Goal: Information Seeking & Learning: Check status

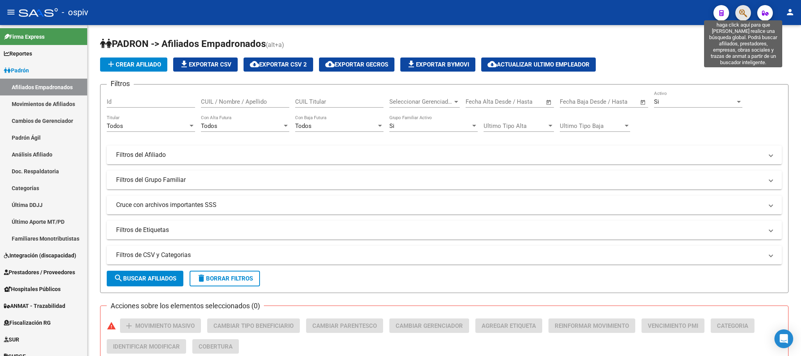
click at [744, 13] on icon "button" at bounding box center [743, 13] width 8 height 9
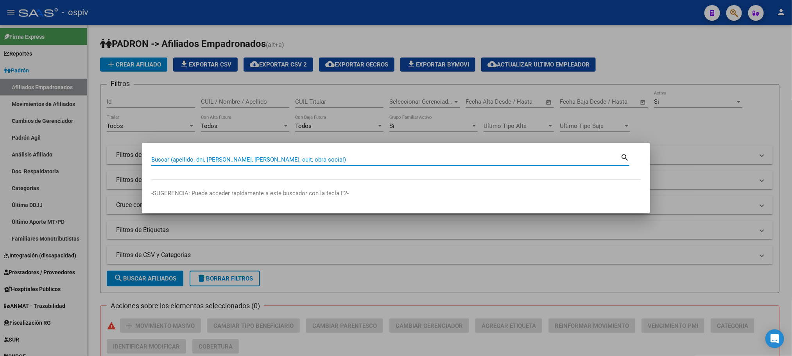
paste input "40391063"
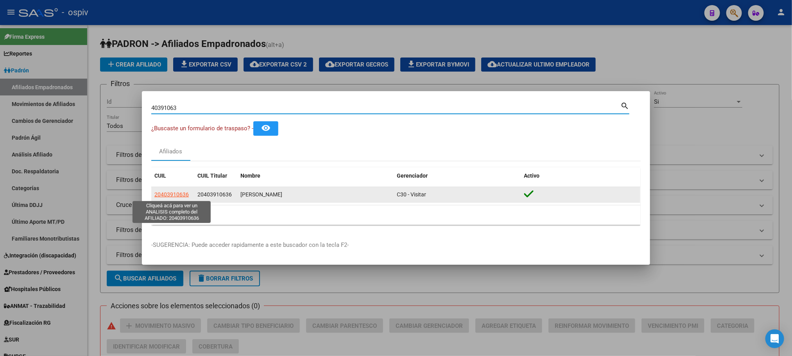
click at [174, 194] on span "20403910636" at bounding box center [171, 194] width 34 height 6
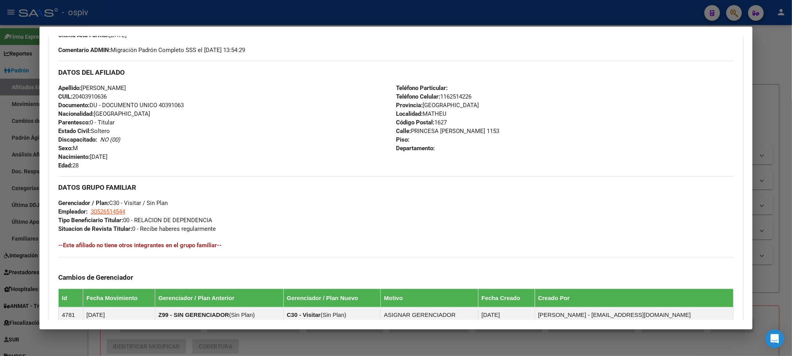
scroll to position [360, 0]
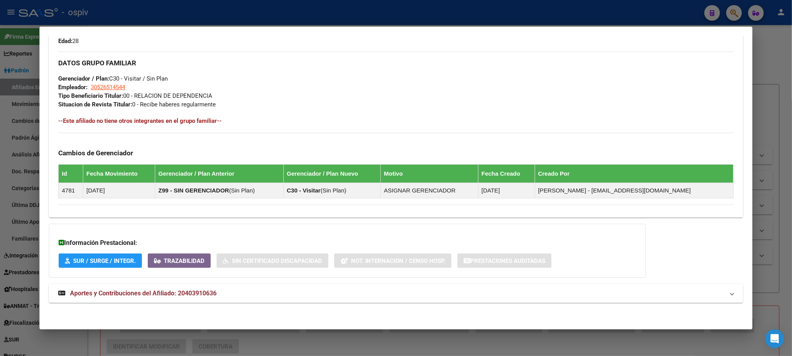
click at [192, 294] on span "Aportes y Contribuciones del Afiliado: 20403910636" at bounding box center [143, 292] width 147 height 7
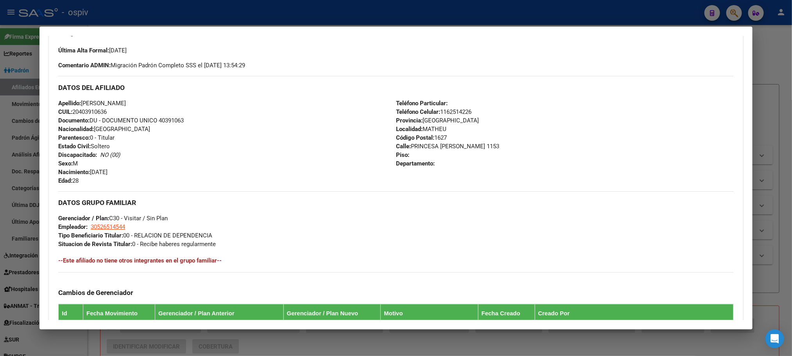
scroll to position [0, 0]
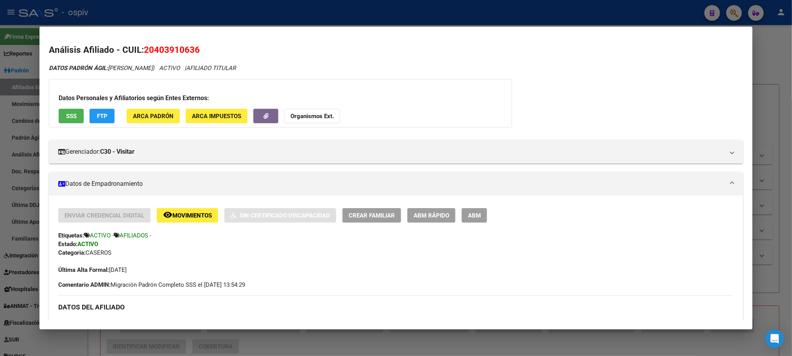
click at [205, 17] on div at bounding box center [396, 178] width 792 height 356
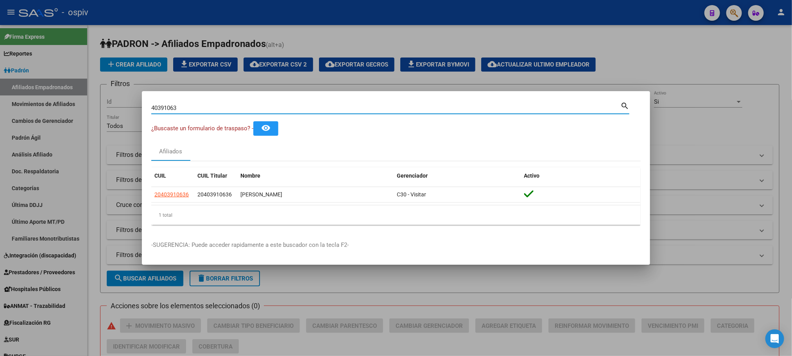
drag, startPoint x: 182, startPoint y: 109, endPoint x: 140, endPoint y: 108, distance: 42.2
click at [140, 108] on div "40391063 Buscar (apellido, dni, cuil, nro traspaso, cuit, obra social) search ¿…" at bounding box center [396, 178] width 792 height 356
paste input "30245754"
type input "30245754"
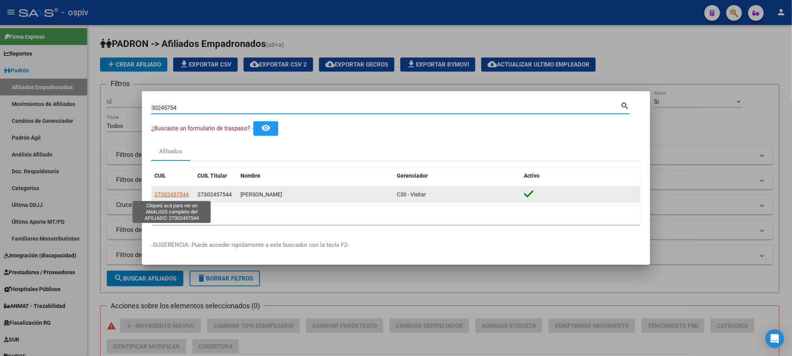
click at [175, 194] on span "27302457544" at bounding box center [171, 194] width 34 height 6
type textarea "27302457544"
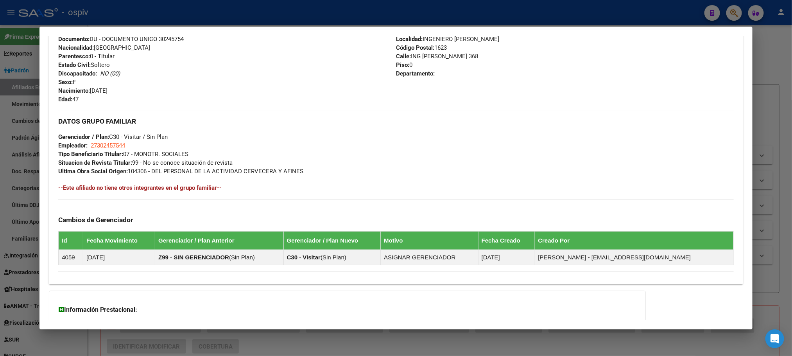
scroll to position [369, 0]
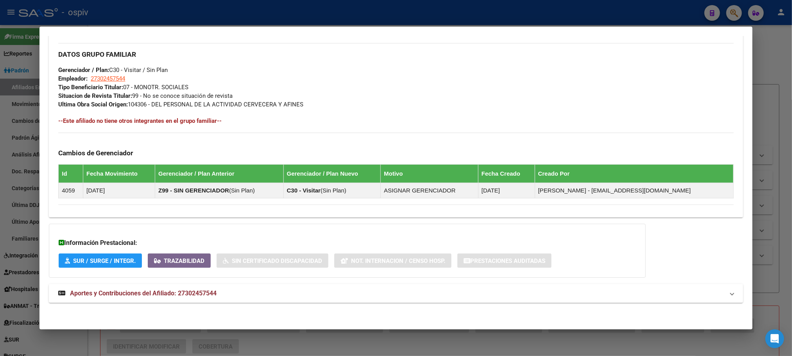
click at [205, 293] on span "Aportes y Contribuciones del Afiliado: 27302457544" at bounding box center [143, 292] width 147 height 7
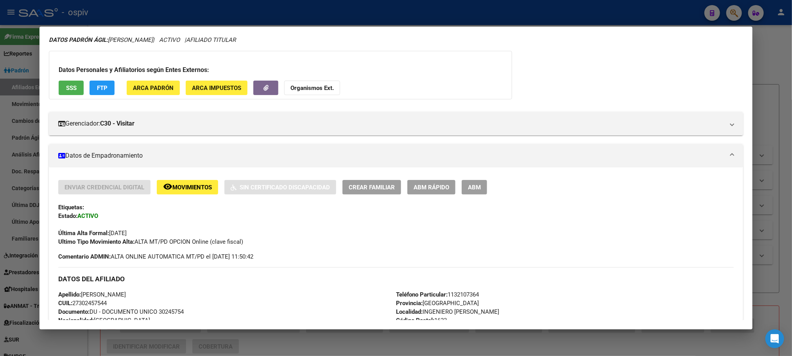
scroll to position [0, 0]
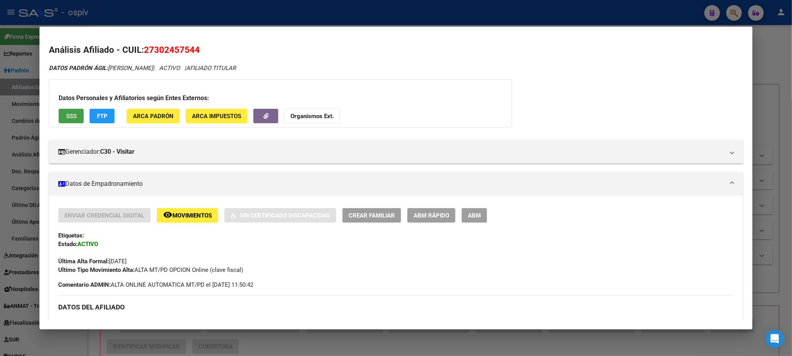
click at [67, 113] on span "SSS" at bounding box center [71, 116] width 11 height 7
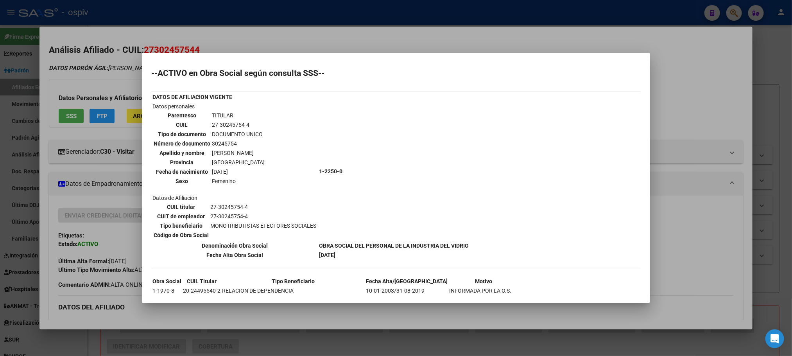
click at [348, 20] on div at bounding box center [396, 178] width 792 height 356
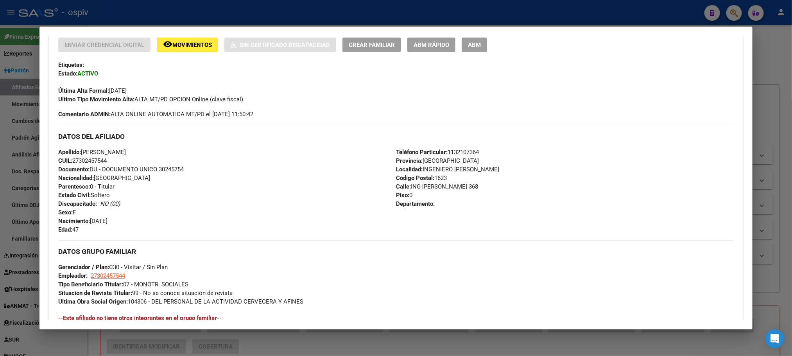
scroll to position [176, 0]
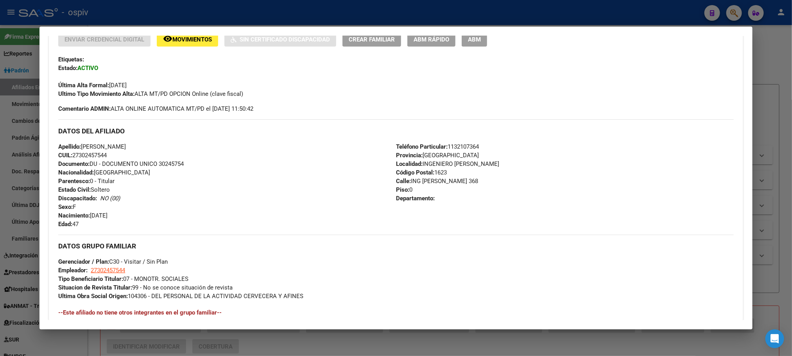
click at [208, 14] on div at bounding box center [396, 178] width 792 height 356
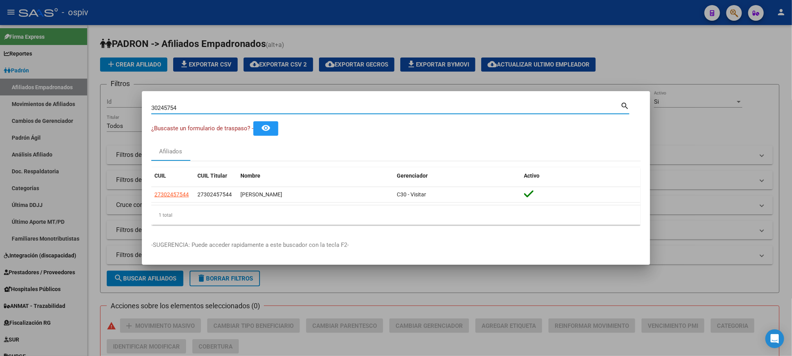
drag, startPoint x: 182, startPoint y: 108, endPoint x: 77, endPoint y: 100, distance: 105.5
click at [77, 100] on div "30245754 Buscar (apellido, dni, cuil, nro traspaso, cuit, obra social) search ¿…" at bounding box center [396, 178] width 792 height 356
paste input "40579110"
type input "40579110"
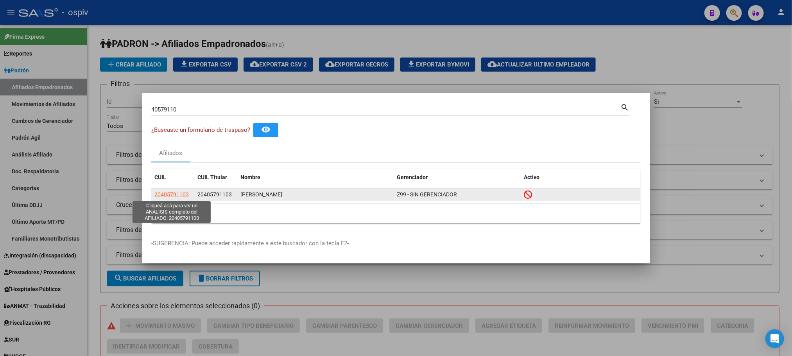
click at [175, 194] on span "20405791103" at bounding box center [171, 194] width 34 height 6
type textarea "20405791103"
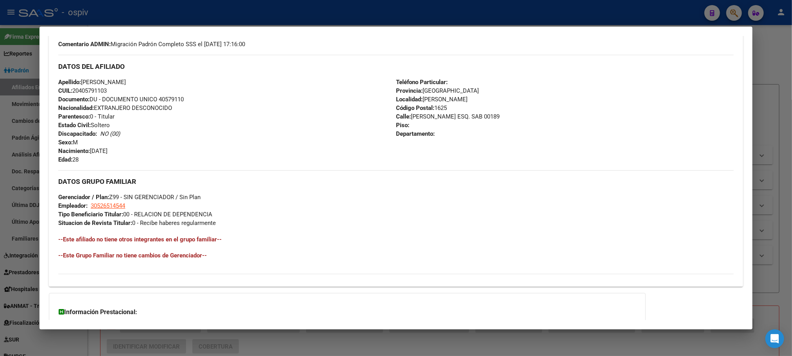
scroll to position [337, 0]
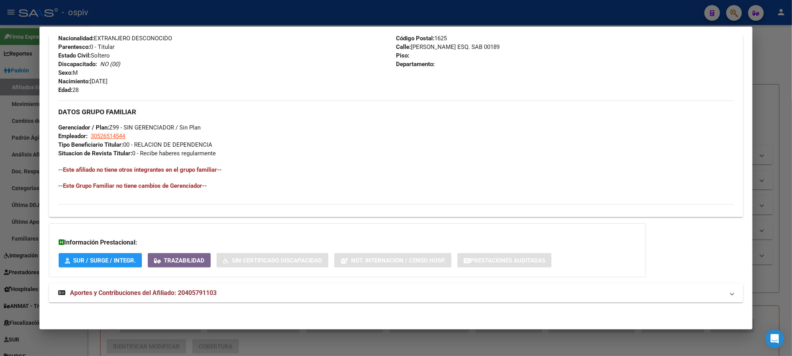
click at [194, 293] on span "Aportes y Contribuciones del Afiliado: 20405791103" at bounding box center [143, 292] width 147 height 7
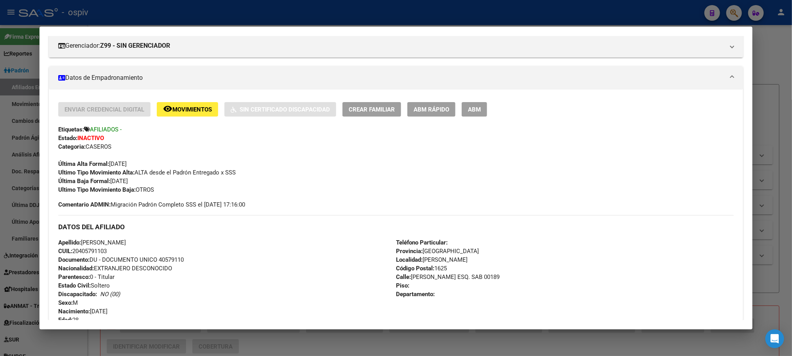
scroll to position [0, 0]
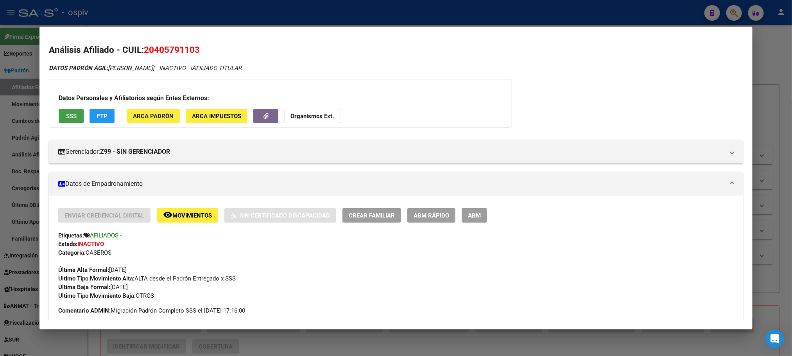
click at [66, 114] on span "SSS" at bounding box center [71, 116] width 11 height 7
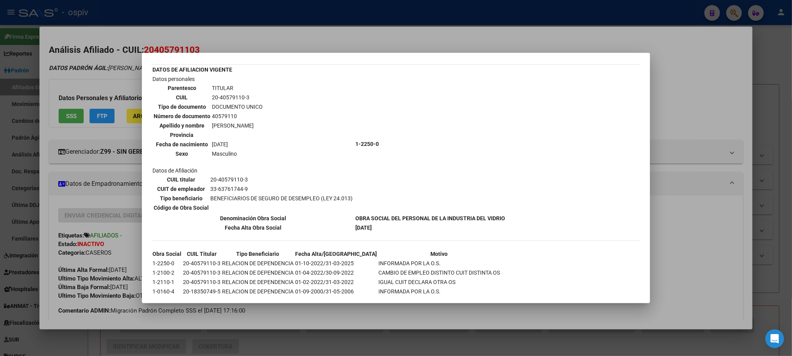
scroll to position [41, 0]
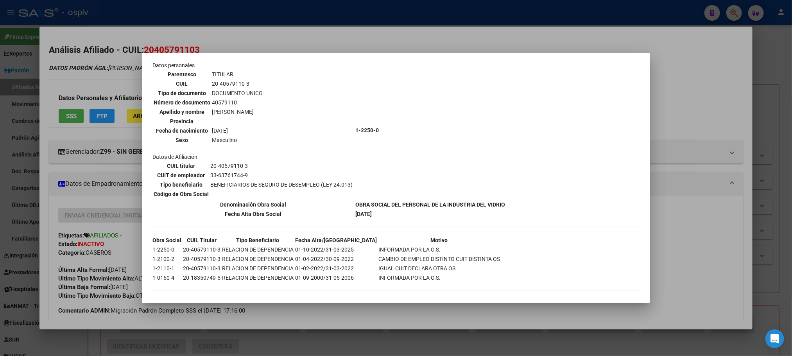
click at [386, 14] on div at bounding box center [396, 178] width 792 height 356
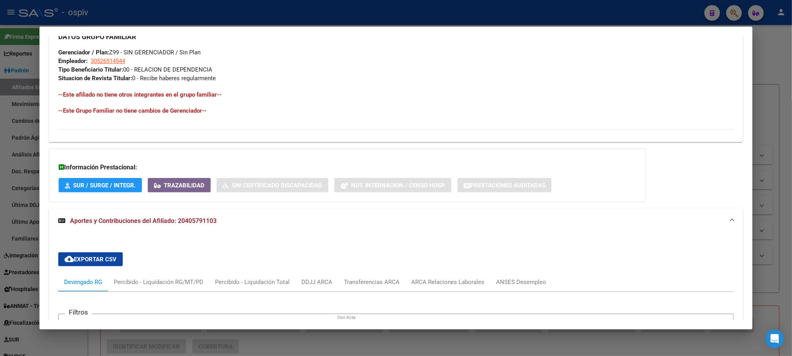
scroll to position [645, 0]
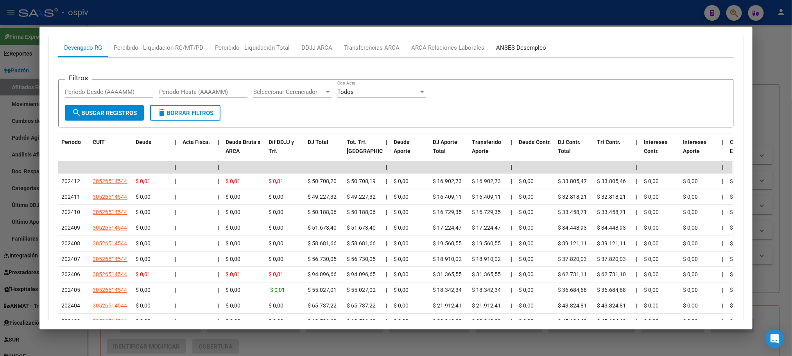
click at [521, 48] on div "ANSES Desempleo" at bounding box center [521, 47] width 50 height 9
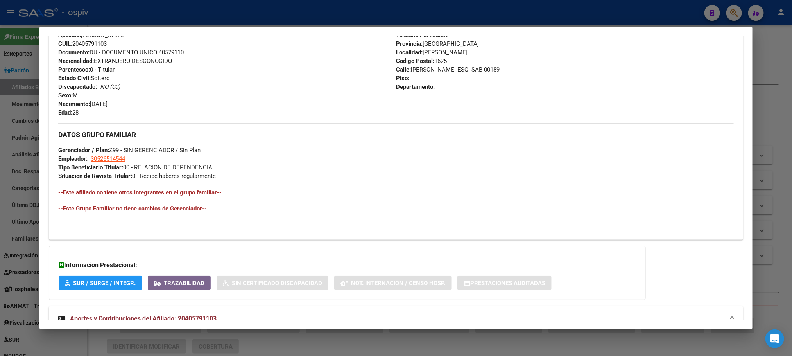
scroll to position [45, 0]
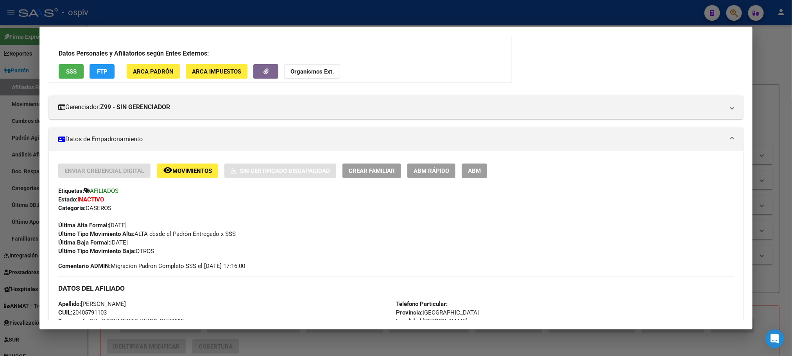
click at [250, 9] on div at bounding box center [396, 178] width 792 height 356
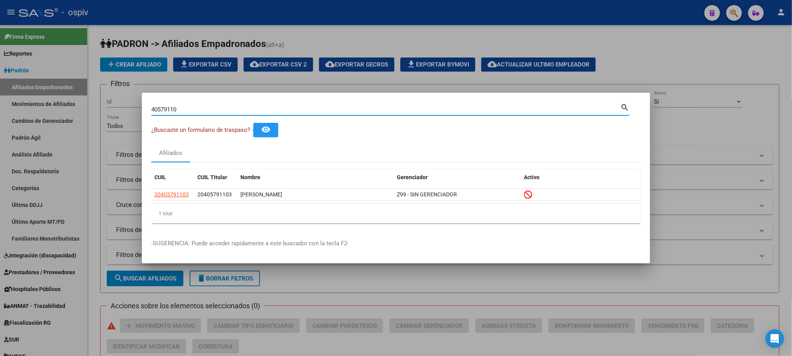
drag, startPoint x: 191, startPoint y: 108, endPoint x: 131, endPoint y: 106, distance: 60.6
click at [131, 106] on div "40579110 Buscar (apellido, dni, cuil, nro traspaso, cuit, obra social) search ¿…" at bounding box center [396, 178] width 792 height 356
paste input "6972564"
type input "46972564"
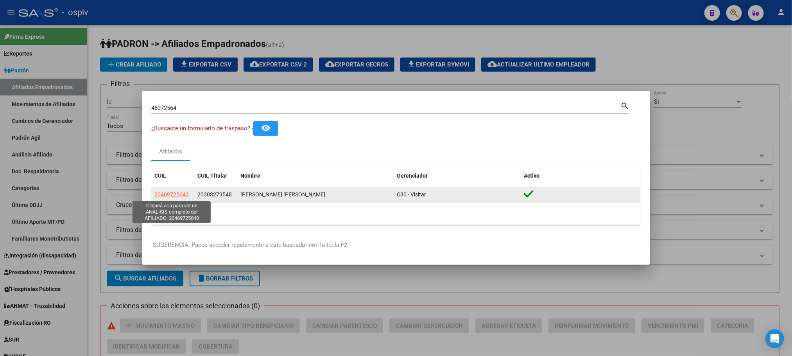
click at [170, 192] on span "20469725643" at bounding box center [171, 194] width 34 height 6
type textarea "20469725643"
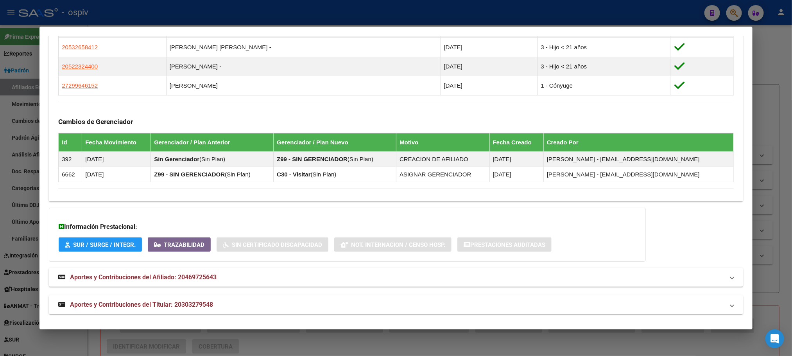
scroll to position [489, 0]
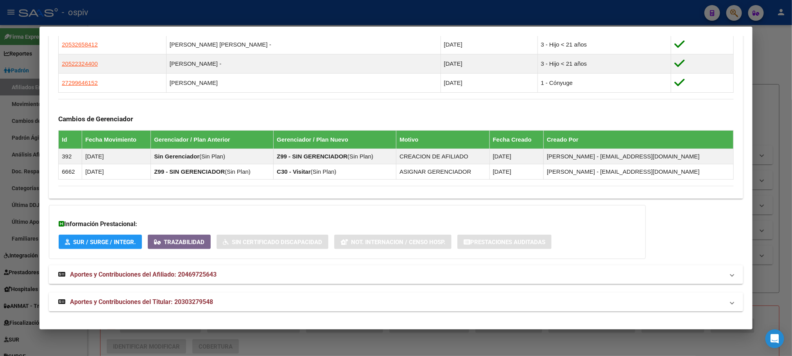
click at [161, 302] on span "Aportes y Contribuciones del Titular: 20303279548" at bounding box center [141, 301] width 143 height 7
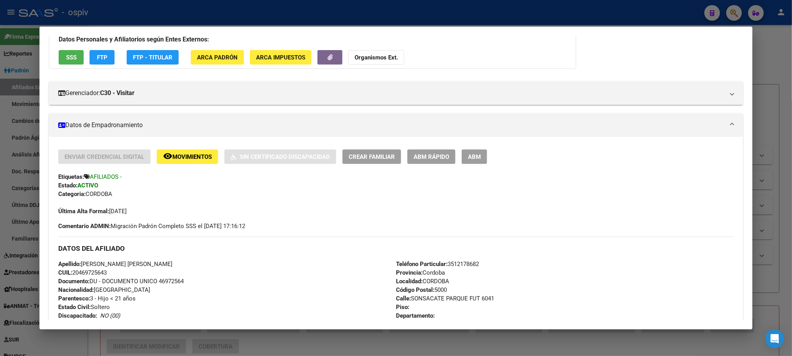
scroll to position [0, 0]
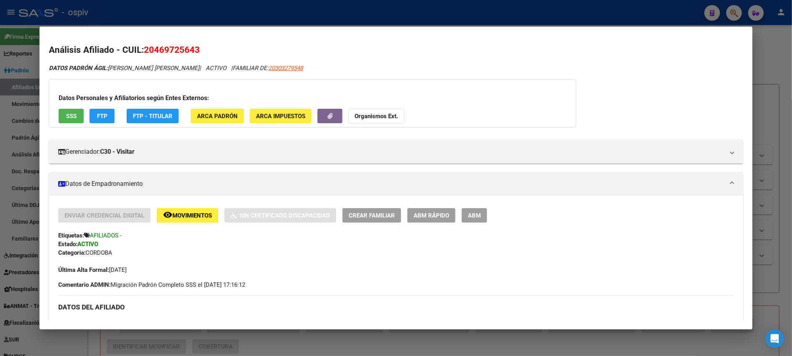
click at [235, 12] on div at bounding box center [396, 178] width 792 height 356
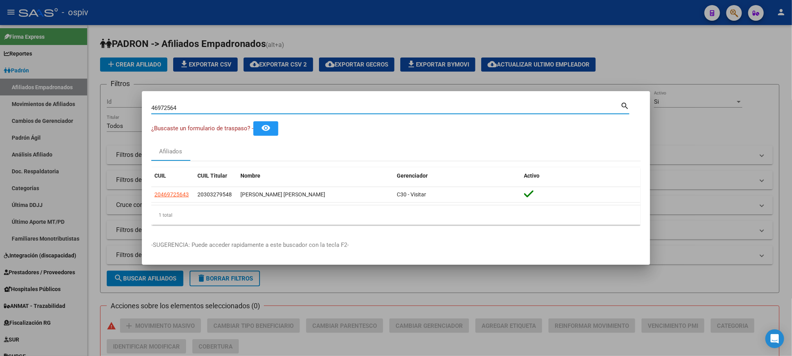
drag, startPoint x: 174, startPoint y: 108, endPoint x: 91, endPoint y: 107, distance: 83.3
click at [91, 107] on div "46972564 Buscar (apellido, dni, cuil, nro traspaso, cuit, obra social) search ¿…" at bounding box center [396, 178] width 792 height 356
paste input "22793752"
type input "22793752"
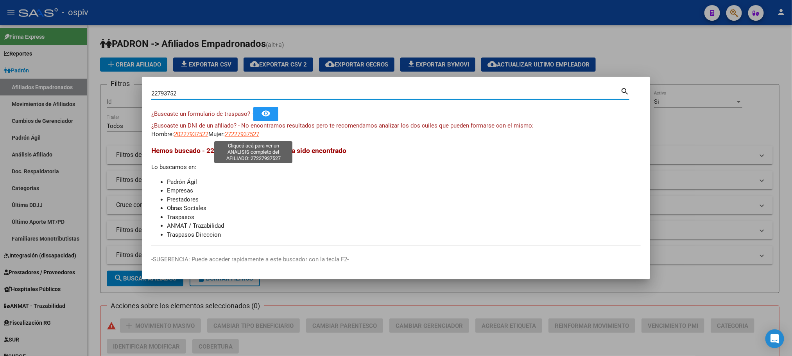
click at [247, 134] on span "27227937527" at bounding box center [242, 134] width 34 height 7
type textarea "27227937527"
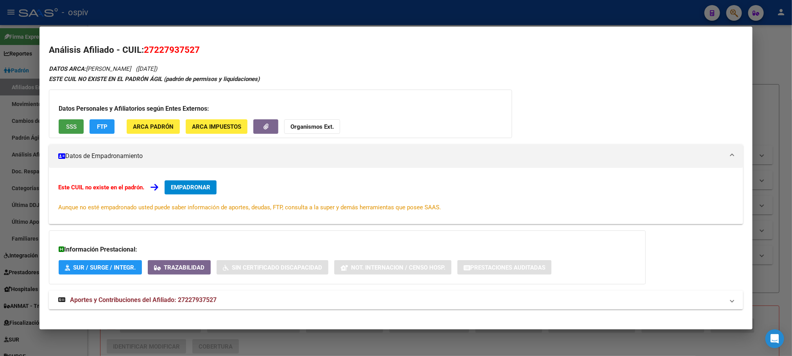
click at [75, 129] on button "SSS" at bounding box center [71, 126] width 25 height 14
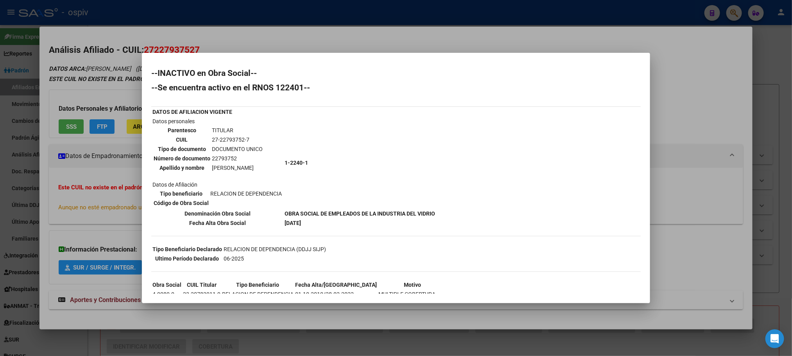
click at [221, 156] on td "22793752" at bounding box center [238, 158] width 52 height 9
copy td "22793752"
click at [213, 15] on div at bounding box center [396, 178] width 792 height 356
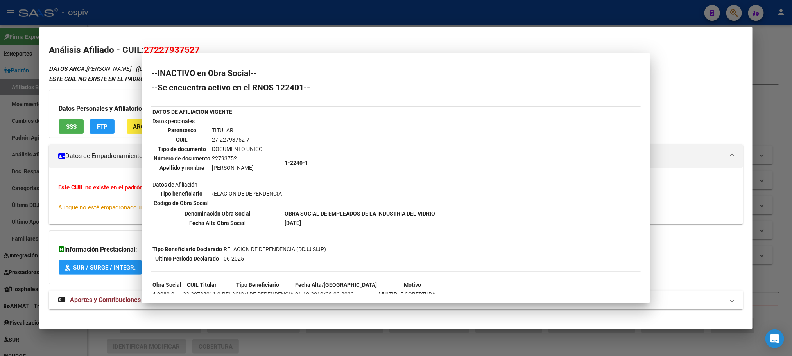
click at [213, 14] on div at bounding box center [396, 178] width 792 height 356
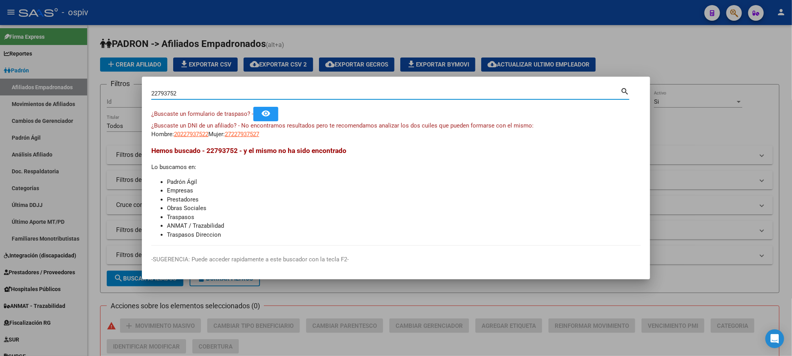
drag, startPoint x: 189, startPoint y: 95, endPoint x: 88, endPoint y: 87, distance: 101.2
click at [88, 87] on div "22793752 Buscar (apellido, dni, cuil, nro traspaso, cuit, obra social) search ¿…" at bounding box center [396, 178] width 792 height 356
paste input "767261"
type input "27672612"
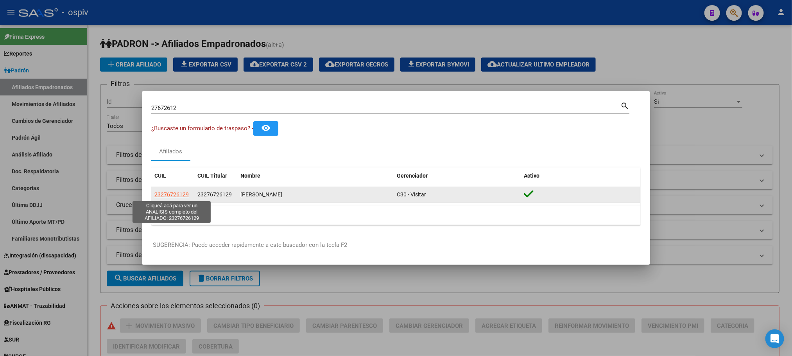
click at [176, 192] on span "23276726129" at bounding box center [171, 194] width 34 height 6
type textarea "23276726129"
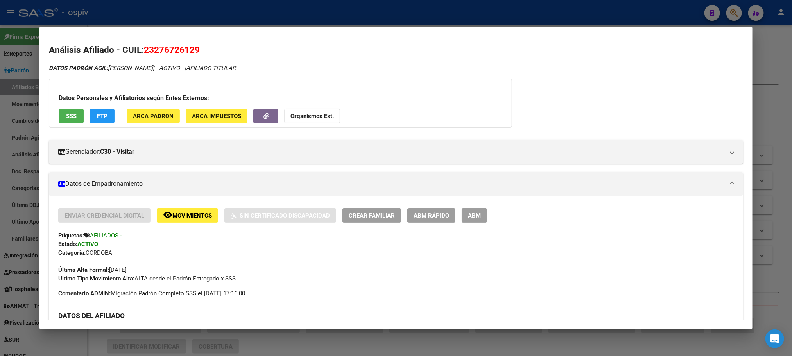
scroll to position [293, 0]
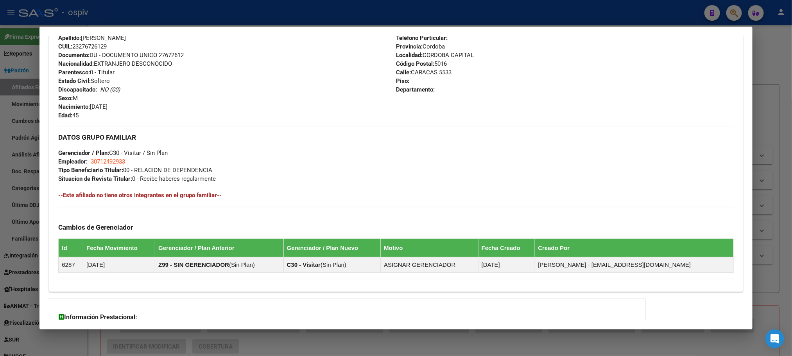
click at [211, 15] on div at bounding box center [396, 178] width 792 height 356
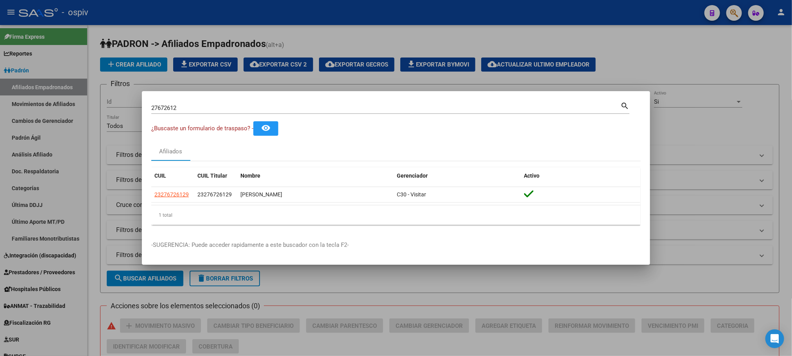
drag, startPoint x: 194, startPoint y: 114, endPoint x: 192, endPoint y: 109, distance: 4.9
click at [192, 109] on div "27672612 Buscar (apellido, dni, [PERSON_NAME], [PERSON_NAME], cuit, obra social…" at bounding box center [390, 110] width 478 height 21
drag, startPoint x: 135, startPoint y: 108, endPoint x: 89, endPoint y: 105, distance: 46.2
click at [89, 105] on div "27672612 Buscar (apellido, dni, cuil, nro traspaso, cuit, obra social) search ¿…" at bounding box center [396, 178] width 792 height 356
paste input "59159199"
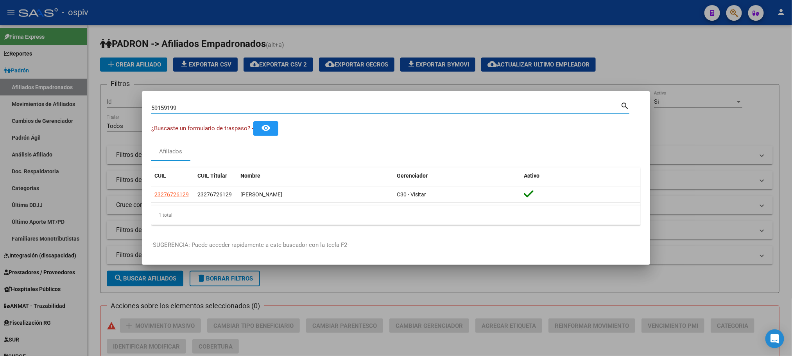
type input "59159199"
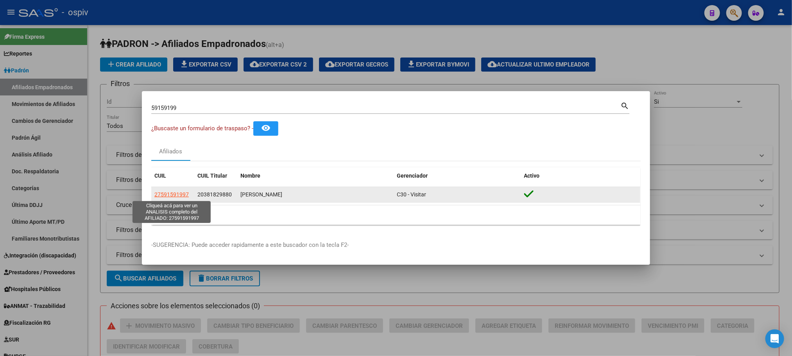
click at [179, 196] on span "27591591997" at bounding box center [171, 194] width 34 height 6
type textarea "27591591997"
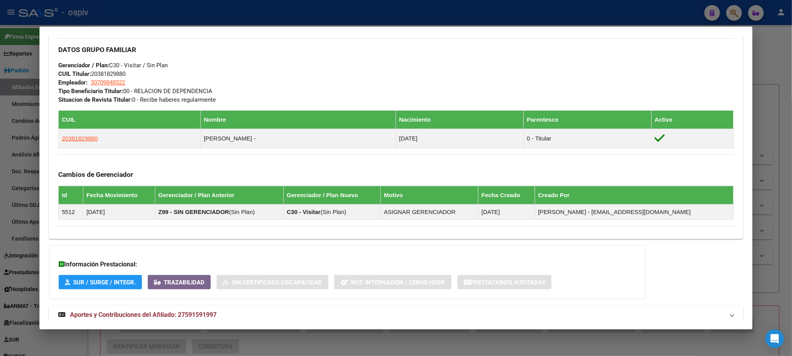
scroll to position [415, 0]
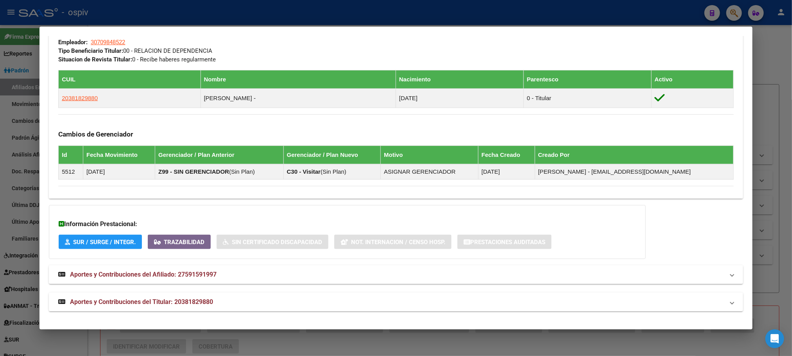
click at [244, 9] on div at bounding box center [396, 178] width 792 height 356
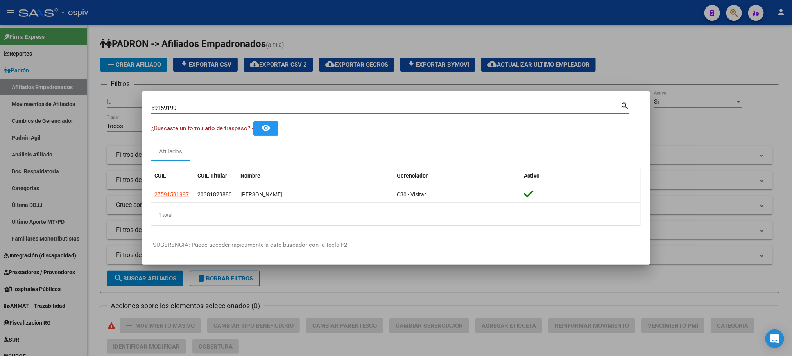
drag, startPoint x: 141, startPoint y: 108, endPoint x: 82, endPoint y: 108, distance: 58.3
click at [82, 108] on div "59159199 Buscar (apellido, dni, cuil, nro traspaso, cuit, obra social) search ¿…" at bounding box center [396, 178] width 792 height 356
paste input "7151236"
type input "57151236"
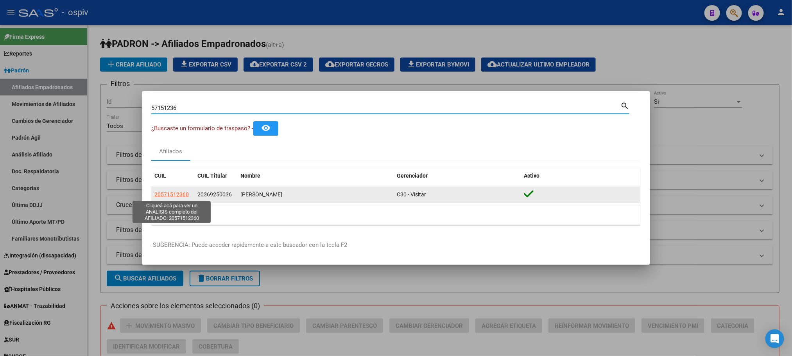
click at [163, 193] on span "20571512360" at bounding box center [171, 194] width 34 height 6
type textarea "20571512360"
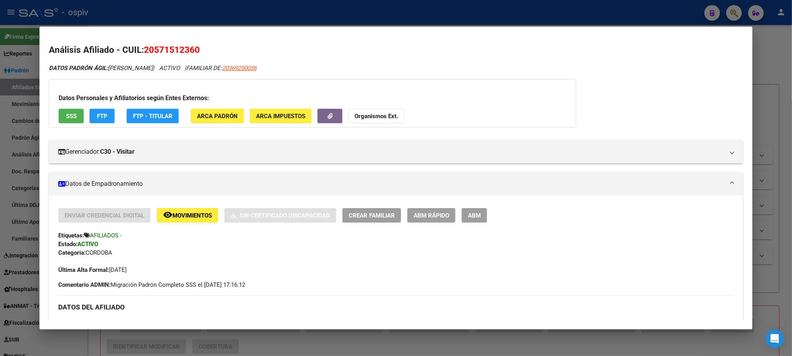
scroll to position [293, 0]
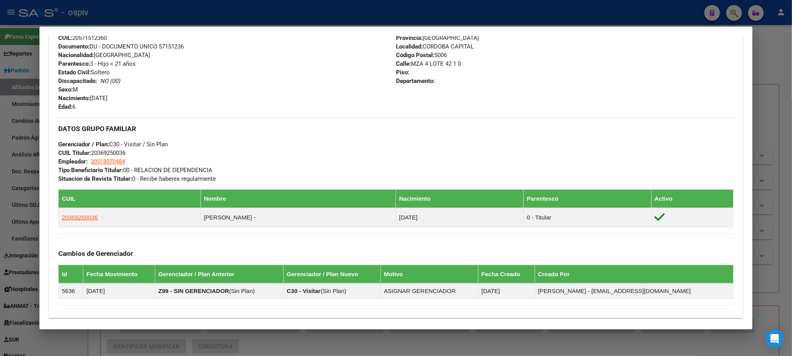
click at [208, 2] on div at bounding box center [396, 178] width 792 height 356
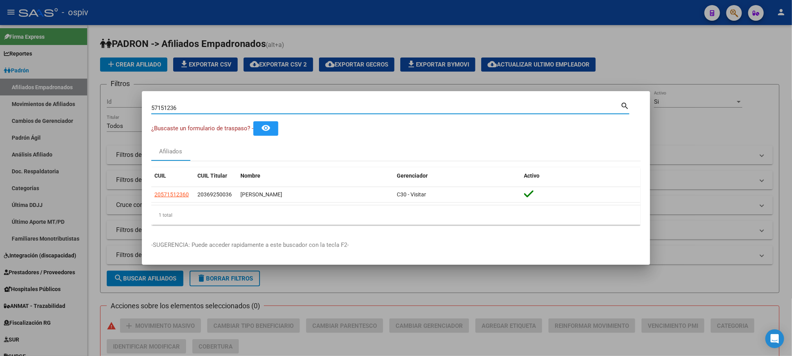
drag, startPoint x: 127, startPoint y: 108, endPoint x: 120, endPoint y: 108, distance: 7.0
click at [120, 108] on div "57151236 Buscar (apellido, dni, cuil, nro traspaso, cuit, obra social) search ¿…" at bounding box center [396, 178] width 792 height 356
paste input "6242398"
type input "56242398"
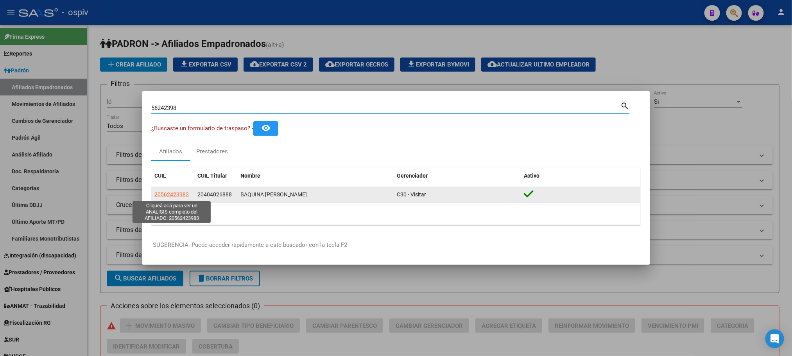
click at [172, 194] on span "20562423983" at bounding box center [171, 194] width 34 height 6
type textarea "20562423983"
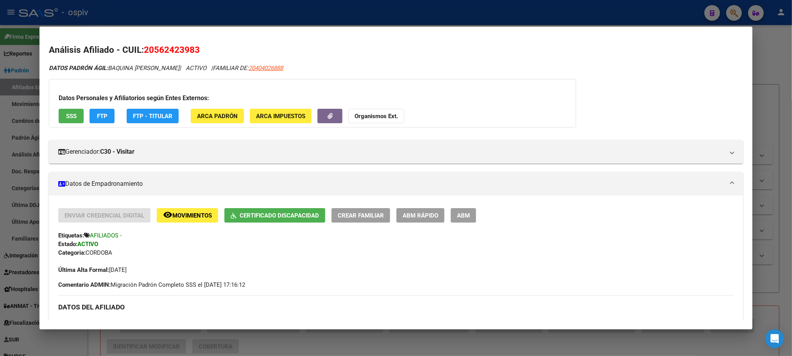
click at [246, 18] on div at bounding box center [396, 178] width 792 height 356
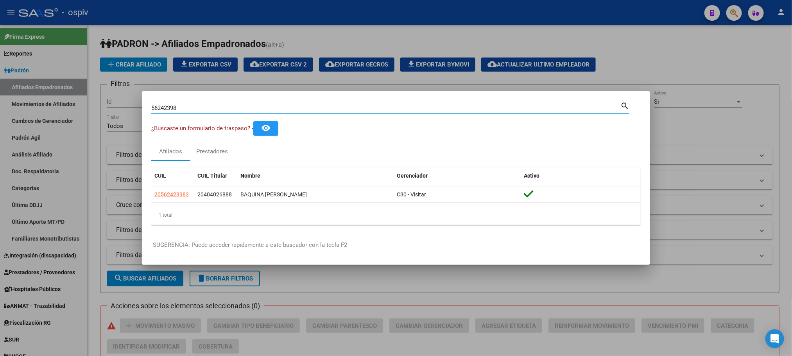
drag, startPoint x: 206, startPoint y: 109, endPoint x: 86, endPoint y: 108, distance: 120.8
click at [86, 108] on div "56242398 Buscar (apellido, dni, cuil, nro traspaso, cuit, obra social) search ¿…" at bounding box center [396, 178] width 792 height 356
paste input "4040268"
type input "40402688"
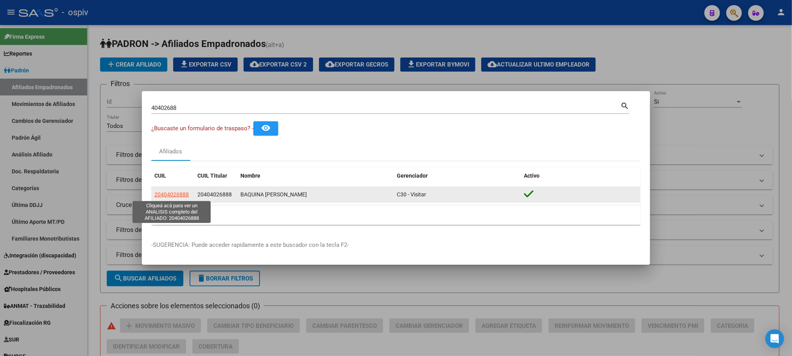
click at [164, 194] on span "20404026888" at bounding box center [171, 194] width 34 height 6
type textarea "20404026888"
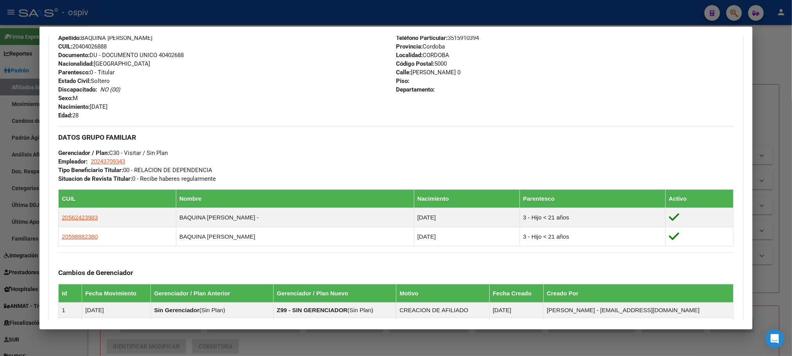
click at [246, 21] on div at bounding box center [396, 178] width 792 height 356
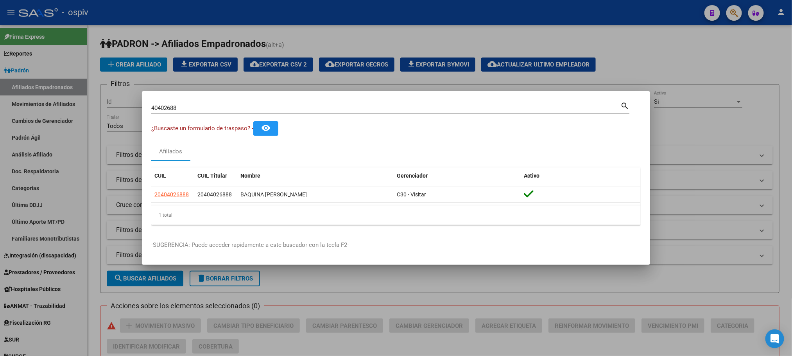
drag, startPoint x: 190, startPoint y: 113, endPoint x: 173, endPoint y: 110, distance: 17.4
click at [173, 110] on div "40402688 Buscar (apellido, dni, [PERSON_NAME], [PERSON_NAME], cuit, obra social)" at bounding box center [385, 108] width 469 height 12
drag, startPoint x: 189, startPoint y: 106, endPoint x: 108, endPoint y: 106, distance: 80.5
click at [108, 106] on div "40402688 Buscar (apellido, dni, cuil, nro traspaso, cuit, obra social) search ¿…" at bounding box center [396, 178] width 792 height 356
paste input "7266177"
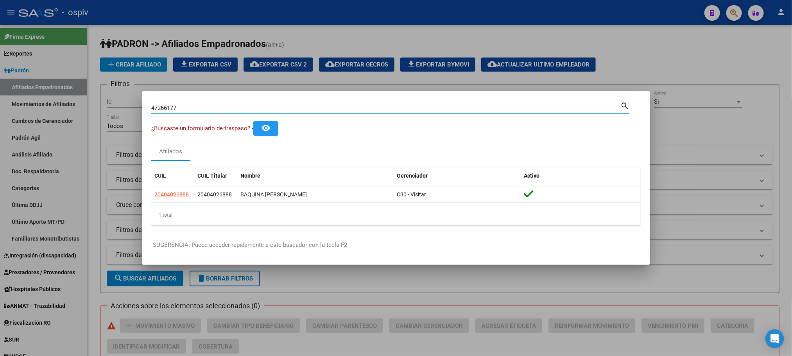
type input "47266177"
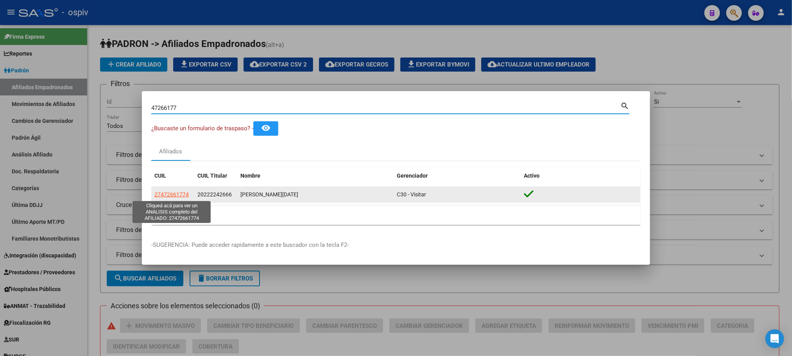
click at [183, 193] on span "27472661774" at bounding box center [171, 194] width 34 height 6
type textarea "27472661774"
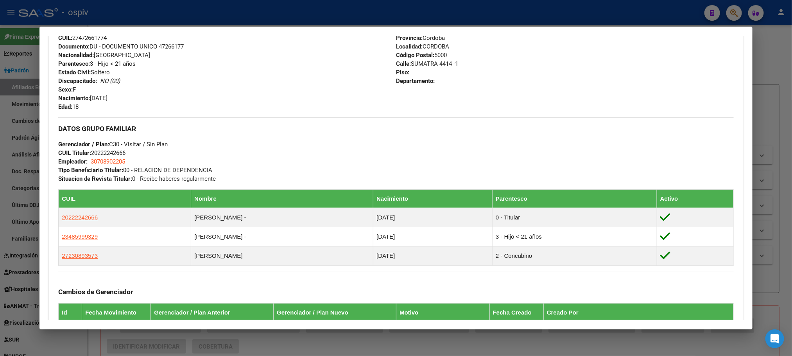
click at [264, 18] on div at bounding box center [396, 178] width 792 height 356
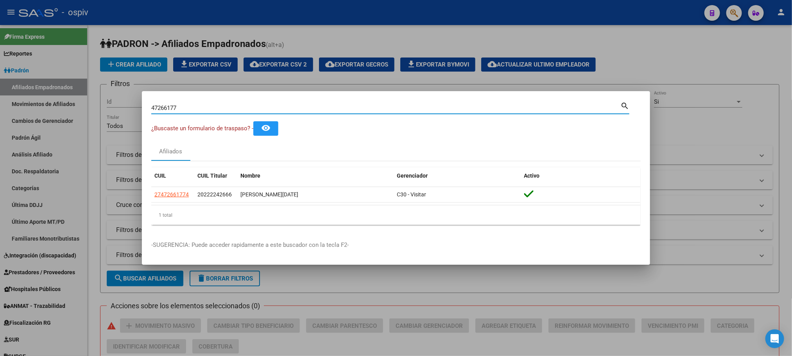
drag, startPoint x: 202, startPoint y: 109, endPoint x: 117, endPoint y: 107, distance: 85.3
click at [117, 107] on div "47266177 Buscar (apellido, dni, cuil, nro traspaso, cuit, obra social) search ¿…" at bounding box center [396, 178] width 792 height 356
paste input "6221502"
type input "46221502"
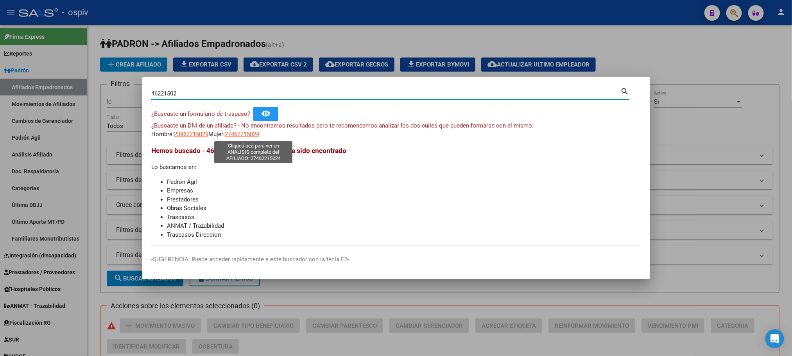
click at [244, 134] on span "27462215024" at bounding box center [242, 134] width 34 height 7
type textarea "27462215024"
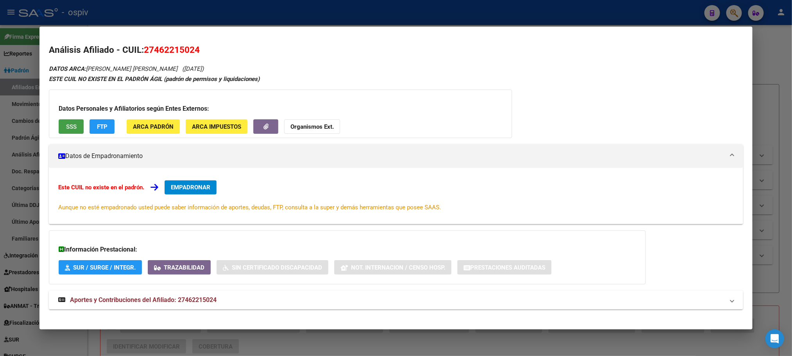
click at [61, 127] on button "SSS" at bounding box center [71, 126] width 25 height 14
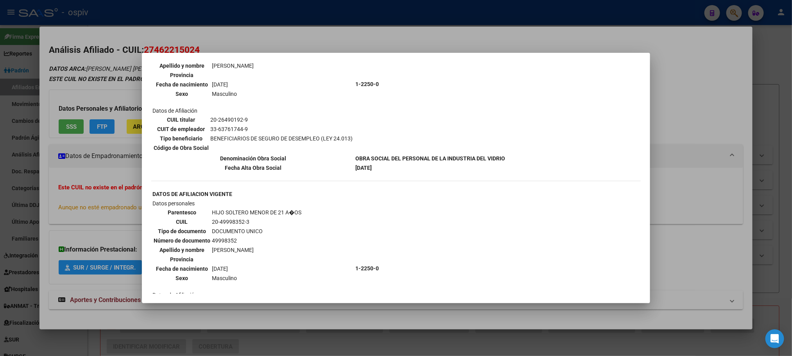
scroll to position [0, 0]
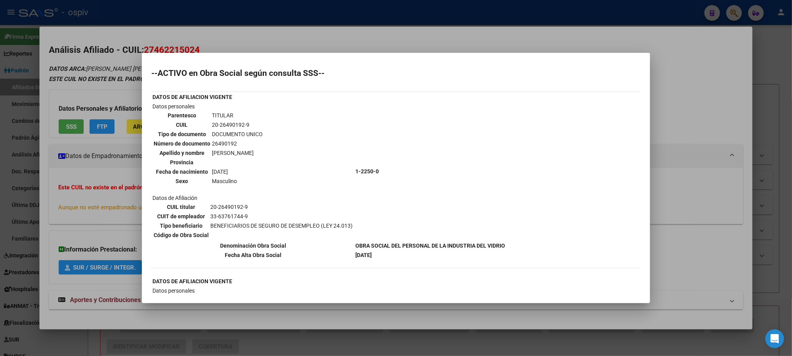
click at [362, 13] on div at bounding box center [396, 178] width 792 height 356
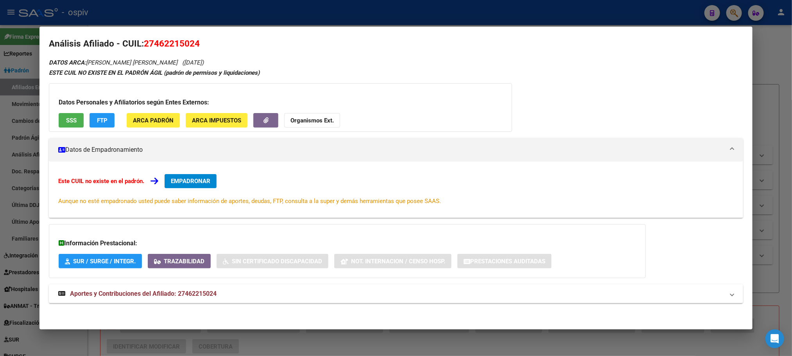
scroll to position [7, 0]
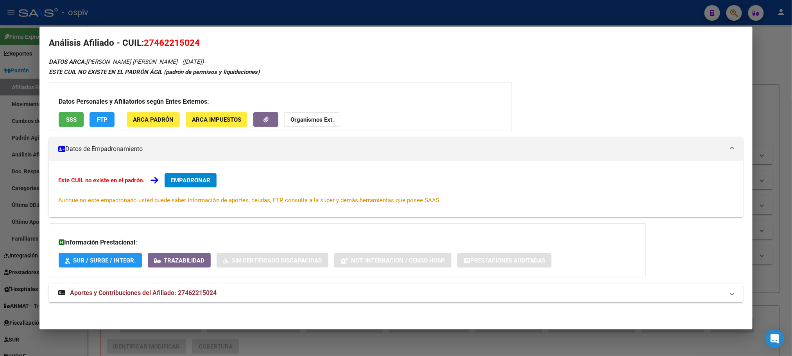
click at [180, 287] on mat-expansion-panel-header "Aportes y Contribuciones del Afiliado: 27462215024" at bounding box center [396, 292] width 694 height 19
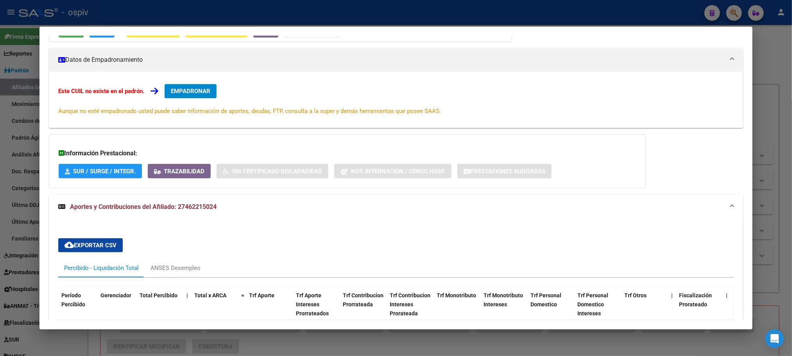
scroll to position [184, 0]
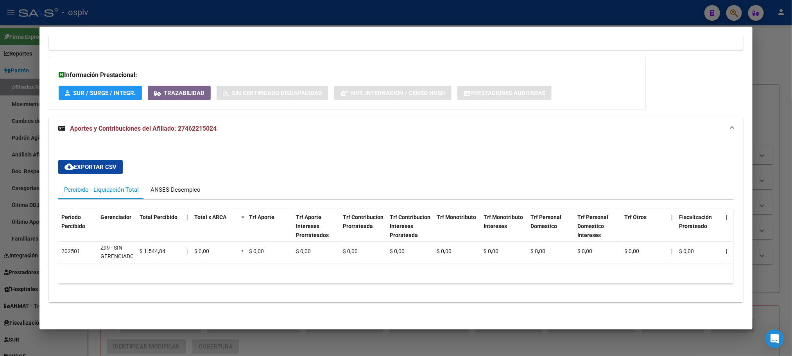
click at [164, 185] on div "ANSES Desempleo" at bounding box center [176, 189] width 50 height 9
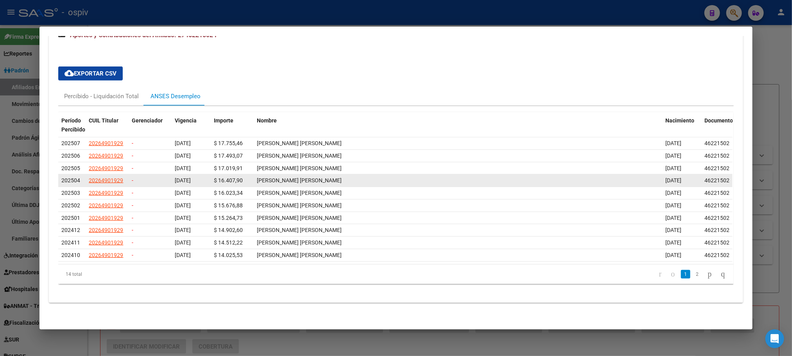
scroll to position [0, 0]
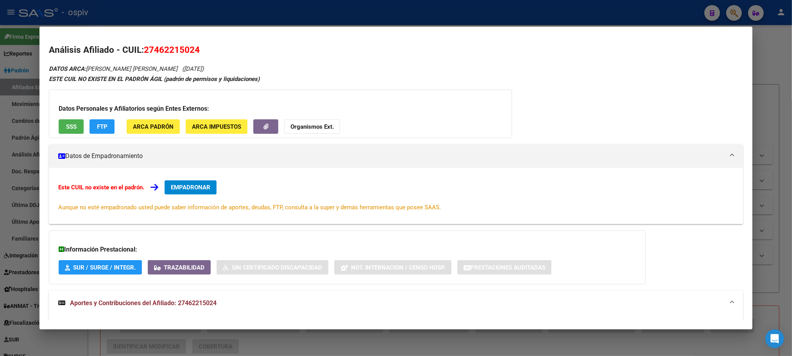
click at [253, 9] on div at bounding box center [396, 178] width 792 height 356
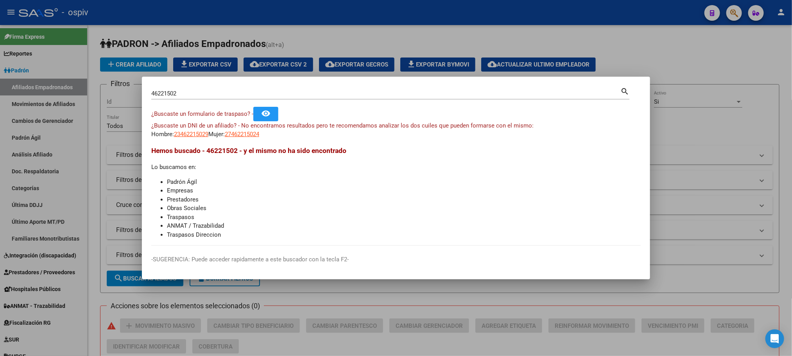
click at [679, 154] on div at bounding box center [396, 178] width 792 height 356
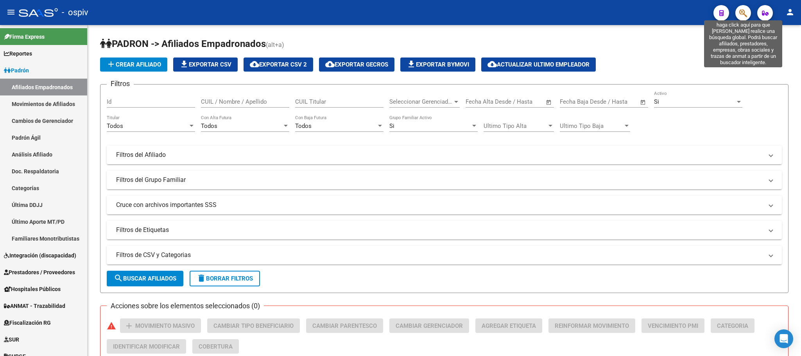
click at [740, 12] on icon "button" at bounding box center [743, 13] width 8 height 9
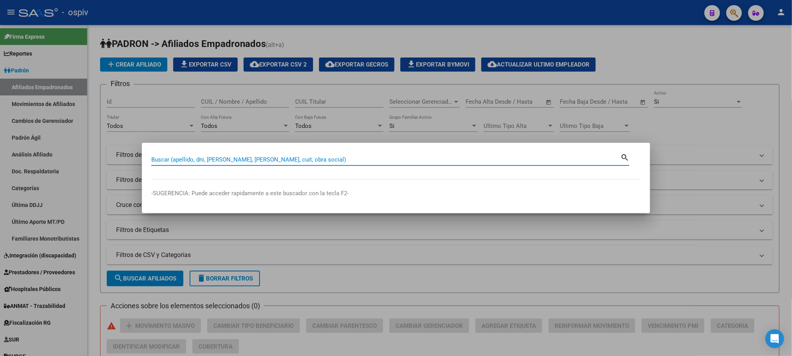
paste input "28652353"
type input "28652353"
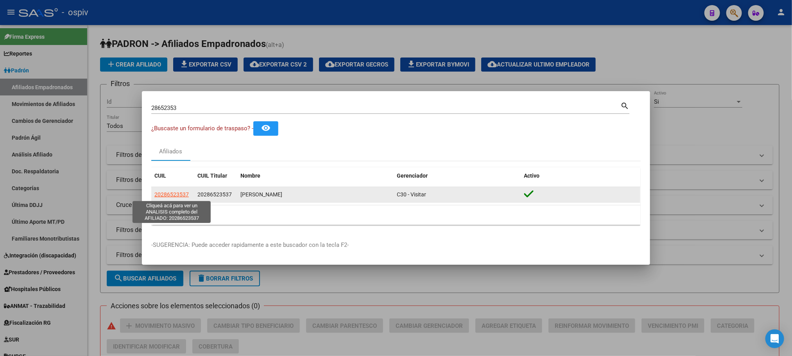
click at [175, 195] on span "20286523537" at bounding box center [171, 194] width 34 height 6
type textarea "20286523537"
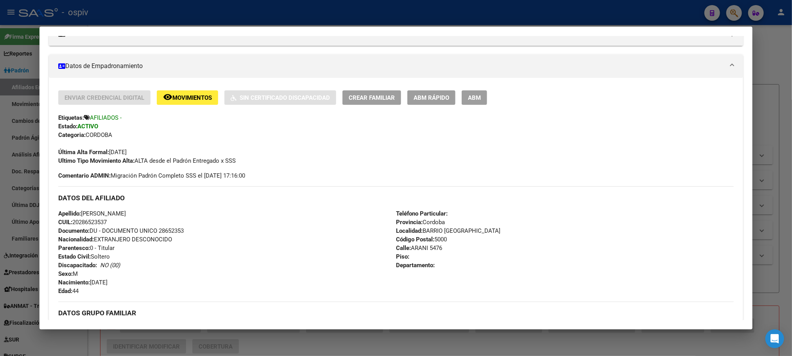
scroll to position [235, 0]
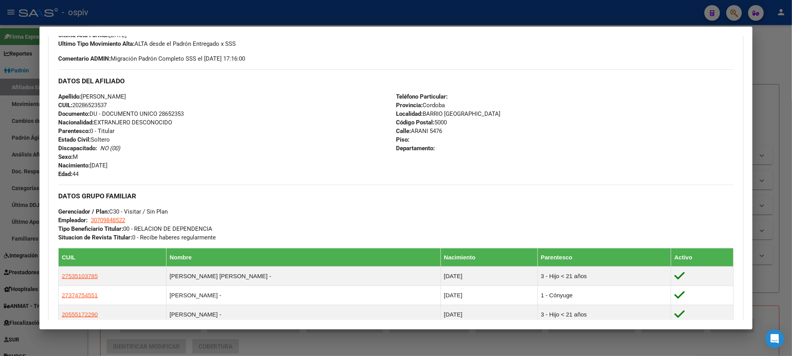
click at [206, 14] on div at bounding box center [396, 178] width 792 height 356
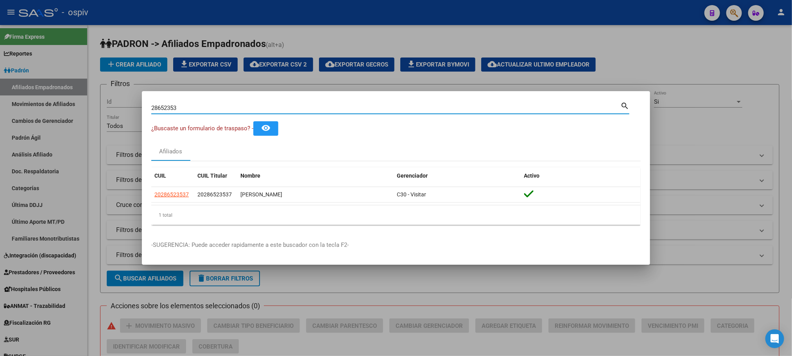
drag, startPoint x: 185, startPoint y: 106, endPoint x: 127, endPoint y: 106, distance: 58.3
click at [127, 106] on div "28652353 Buscar (apellido, dni, cuil, nro traspaso, cuit, obra social) search ¿…" at bounding box center [396, 178] width 792 height 356
paste input "56764036"
type input "56764036"
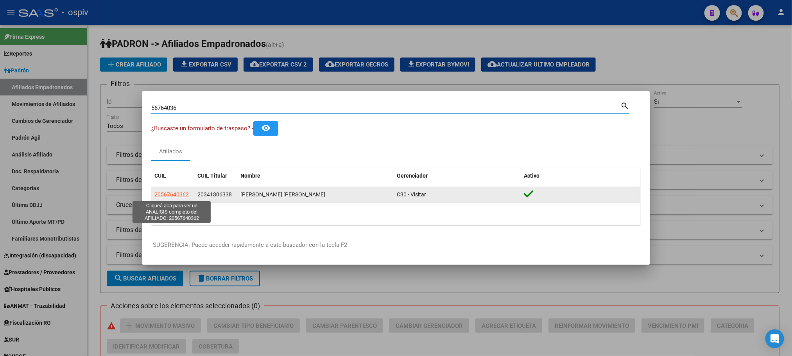
click at [162, 194] on span "20567640362" at bounding box center [171, 194] width 34 height 6
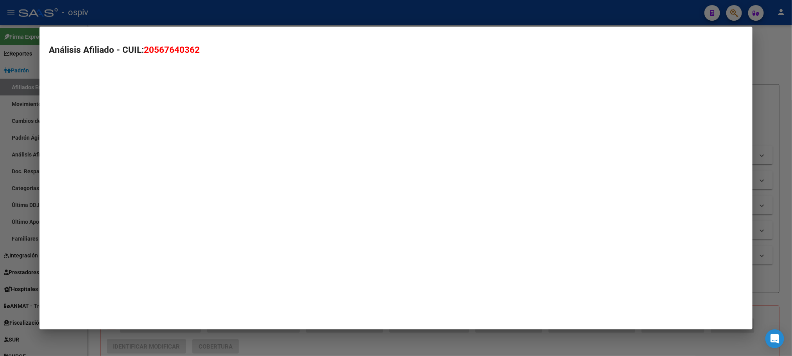
type textarea "20567640362"
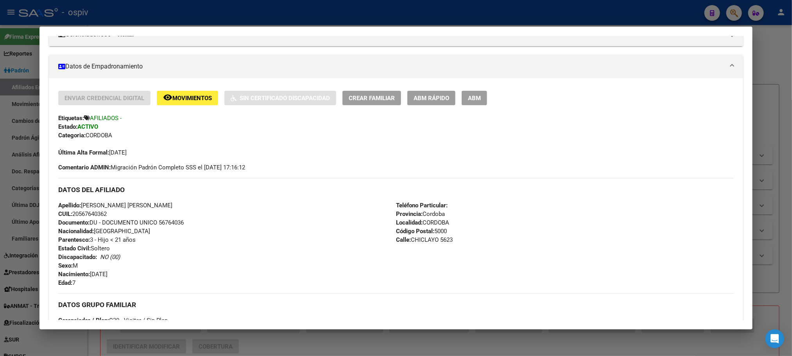
scroll to position [0, 0]
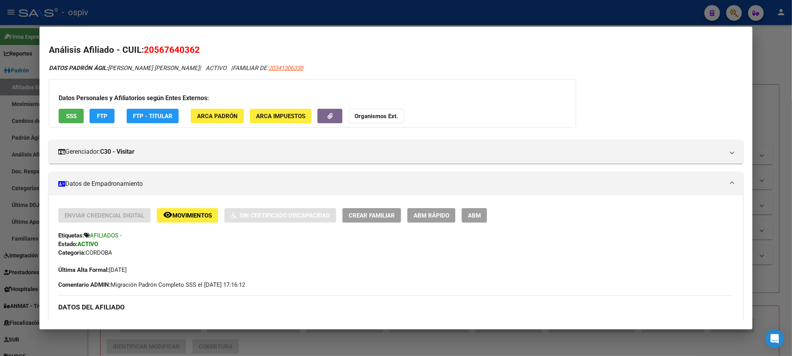
click at [230, 16] on div at bounding box center [396, 178] width 792 height 356
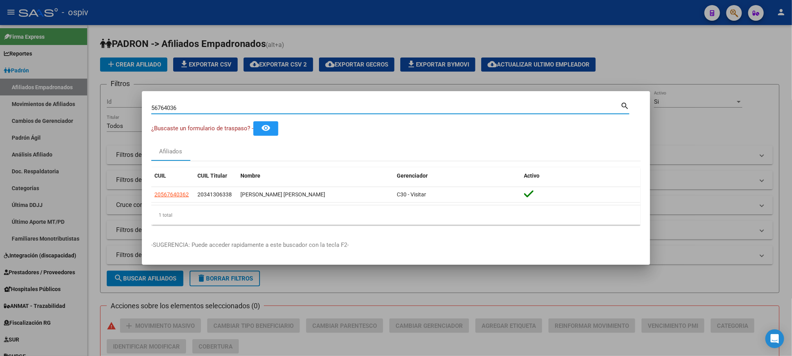
drag, startPoint x: 190, startPoint y: 111, endPoint x: 100, endPoint y: 97, distance: 91.4
click at [100, 97] on div "56764036 Buscar (apellido, dni, cuil, nro traspaso, cuit, obra social) search ¿…" at bounding box center [396, 178] width 792 height 356
paste input "7150621"
type input "57150621"
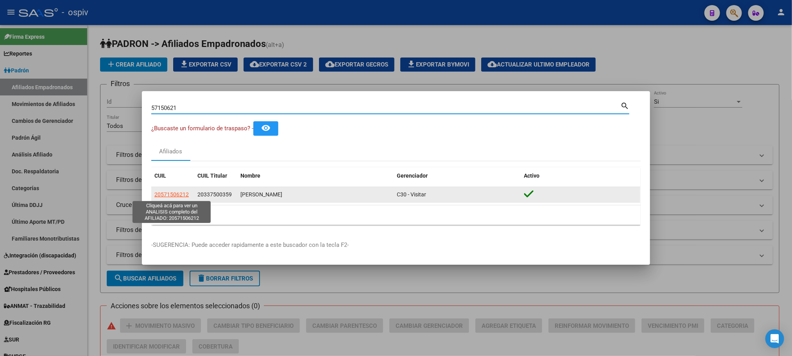
click at [180, 194] on span "20571506212" at bounding box center [171, 194] width 34 height 6
type textarea "20571506212"
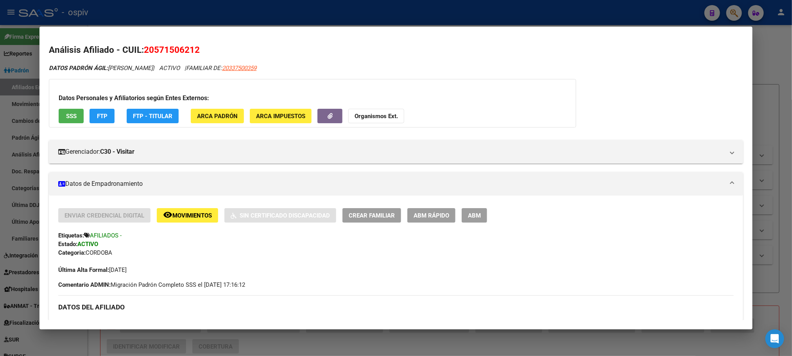
click at [371, 14] on div at bounding box center [396, 178] width 792 height 356
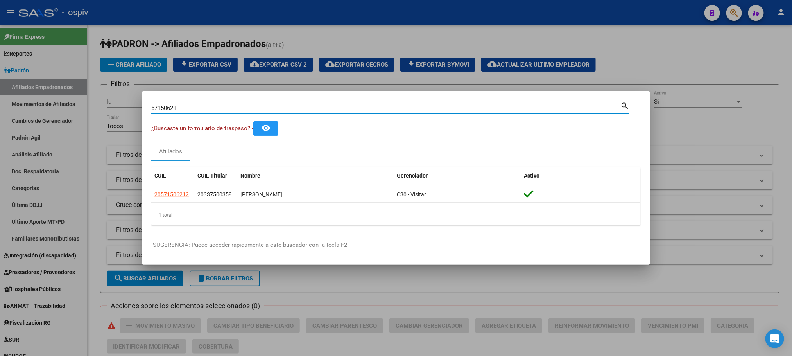
drag, startPoint x: 238, startPoint y: 110, endPoint x: 65, endPoint y: 107, distance: 174.0
click at [65, 107] on div "57150621 Buscar (apellido, dni, cuil, nro traspaso, cuit, obra social) search ¿…" at bounding box center [396, 178] width 792 height 356
paste input "0994868"
type input "50994868"
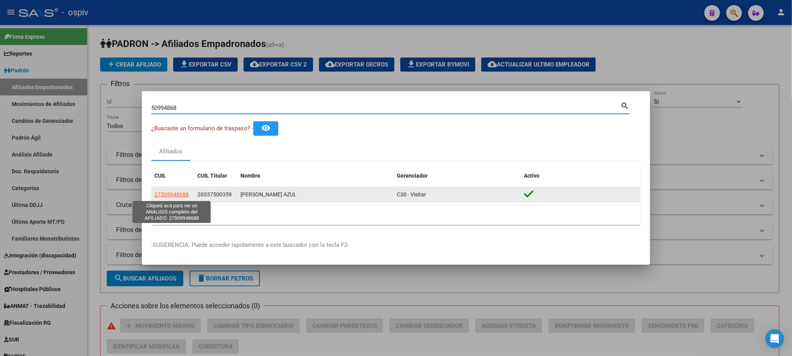
click at [181, 196] on span "27509948688" at bounding box center [171, 194] width 34 height 6
type textarea "27509948688"
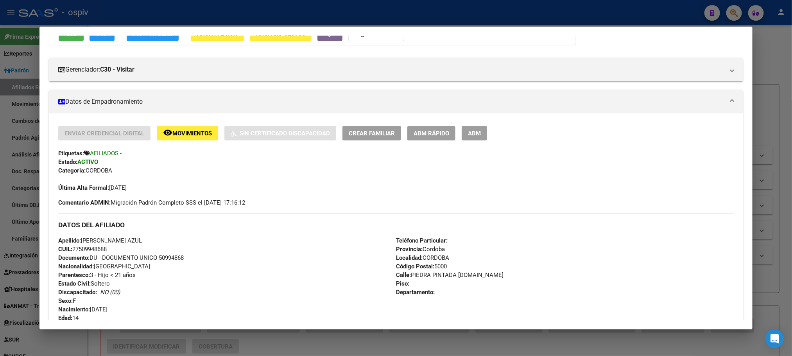
scroll to position [59, 0]
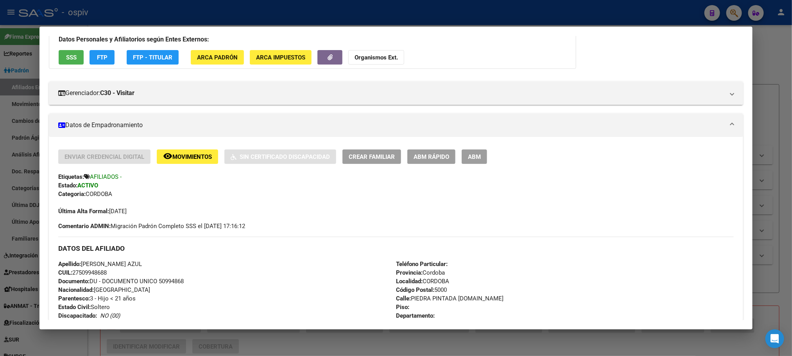
click at [386, 10] on div at bounding box center [396, 178] width 792 height 356
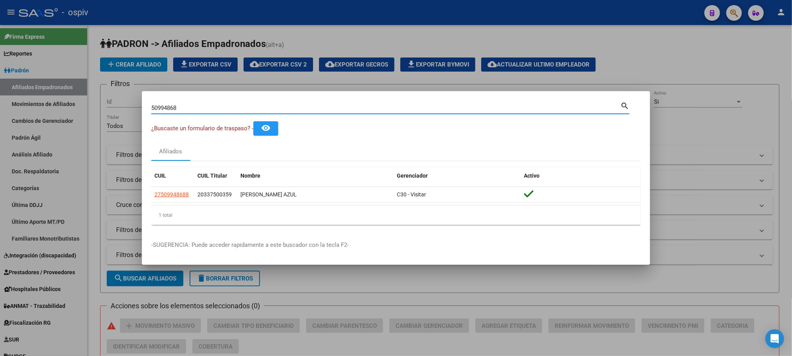
drag, startPoint x: 183, startPoint y: 107, endPoint x: 104, endPoint y: 102, distance: 79.1
click at [104, 102] on div "50994868 Buscar (apellido, dni, cuil, nro traspaso, cuit, obra social) search ¿…" at bounding box center [396, 178] width 792 height 356
paste input "49222481"
type input "49222481"
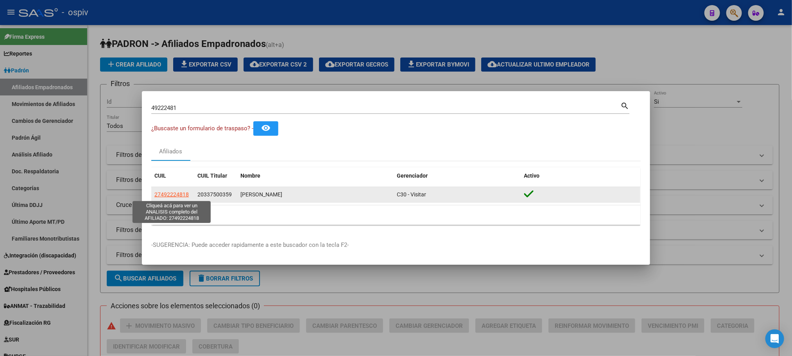
click at [178, 194] on span "27492224818" at bounding box center [171, 194] width 34 height 6
type textarea "27492224818"
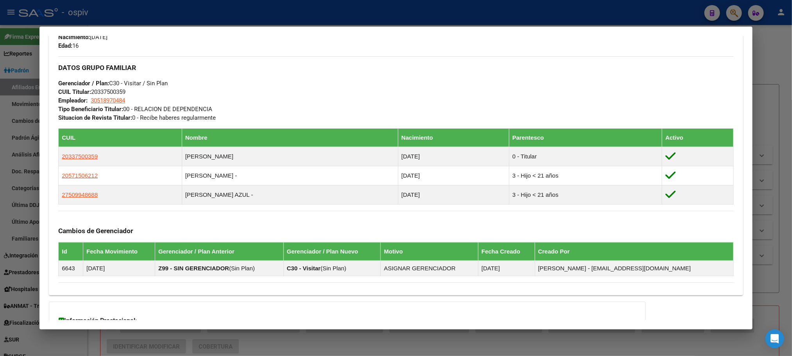
scroll to position [454, 0]
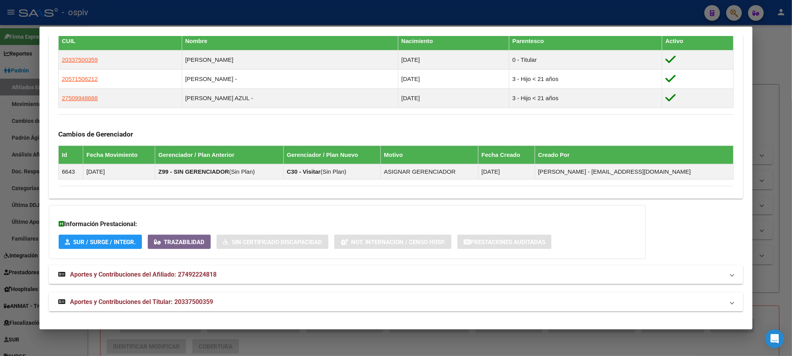
click at [273, 17] on div at bounding box center [396, 178] width 792 height 356
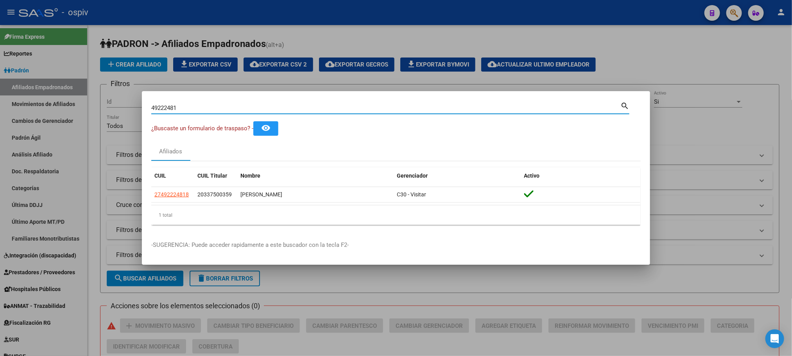
drag, startPoint x: 222, startPoint y: 110, endPoint x: 95, endPoint y: 111, distance: 127.1
click at [95, 111] on div "49222481 Buscar (apellido, dni, cuil, nro traspaso, cuit, obra social) search ¿…" at bounding box center [396, 178] width 792 height 356
paste input "2466615"
type input "24666151"
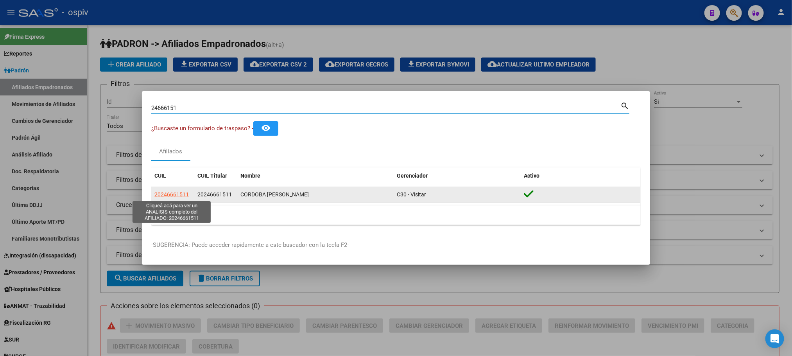
click at [176, 194] on span "20246661511" at bounding box center [171, 194] width 34 height 6
type textarea "20246661511"
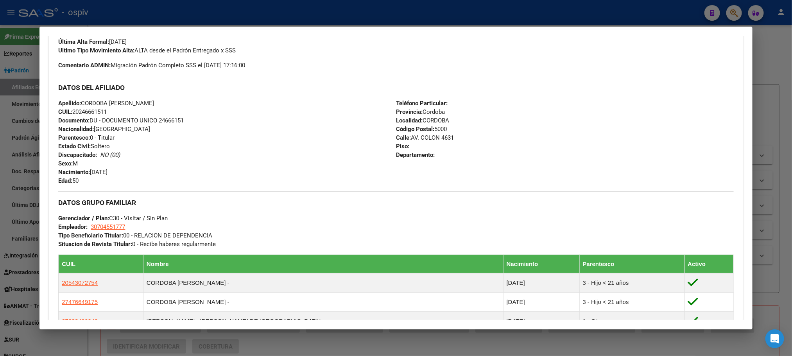
scroll to position [235, 0]
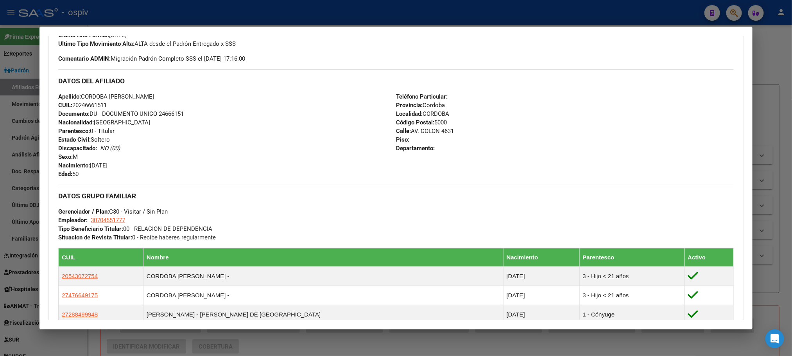
click at [261, 13] on div at bounding box center [396, 178] width 792 height 356
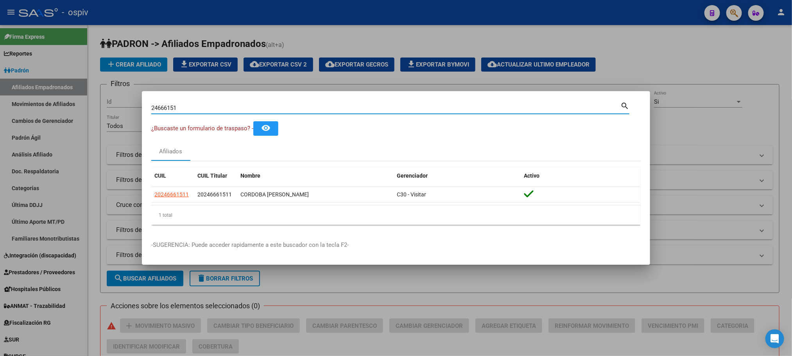
drag, startPoint x: 189, startPoint y: 108, endPoint x: 108, endPoint y: 97, distance: 81.8
click at [108, 97] on div "24666151 Buscar (apellido, dni, cuil, nro traspaso, cuit, obra social) search ¿…" at bounding box center [396, 178] width 792 height 356
paste input "56535178"
type input "56535178"
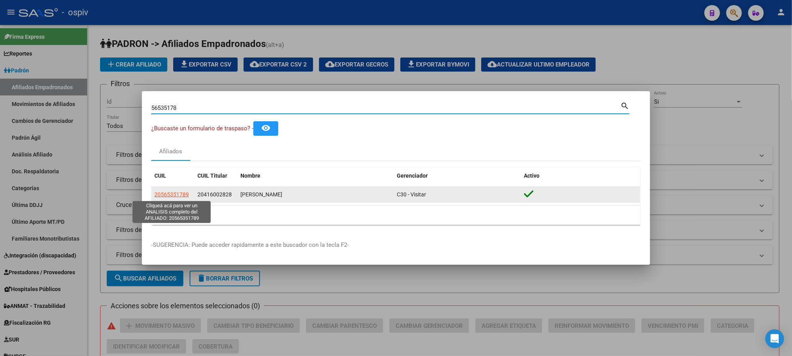
click at [156, 193] on span "20565351789" at bounding box center [171, 194] width 34 height 6
type textarea "20565351789"
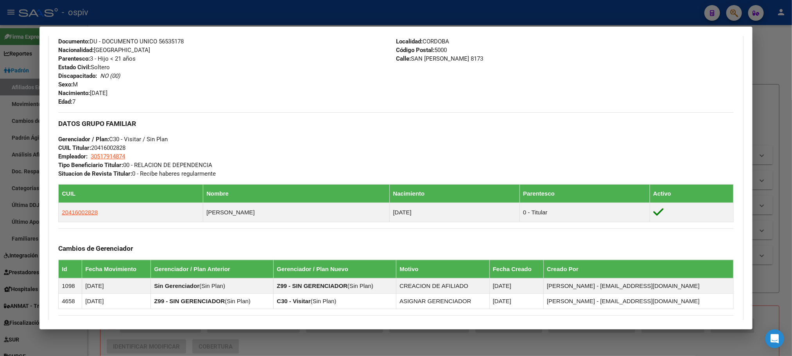
scroll to position [293, 0]
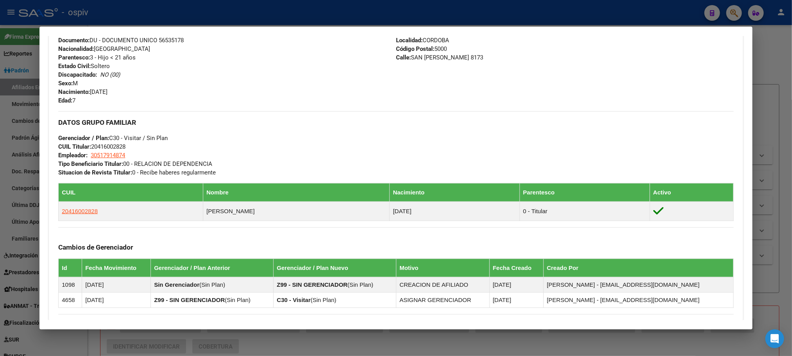
click at [229, 7] on div at bounding box center [396, 178] width 792 height 356
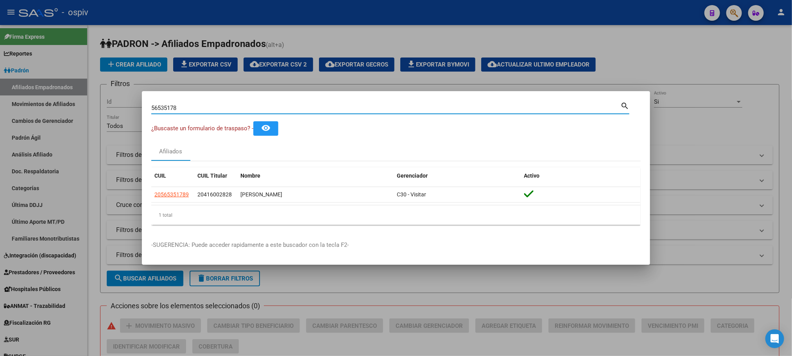
drag, startPoint x: 195, startPoint y: 108, endPoint x: 90, endPoint y: 99, distance: 105.9
click at [91, 101] on div "56535178 Buscar (apellido, dni, cuil, nro traspaso, cuit, obra social) search ¿…" at bounding box center [396, 178] width 792 height 356
paste input "45691717"
type input "45691717"
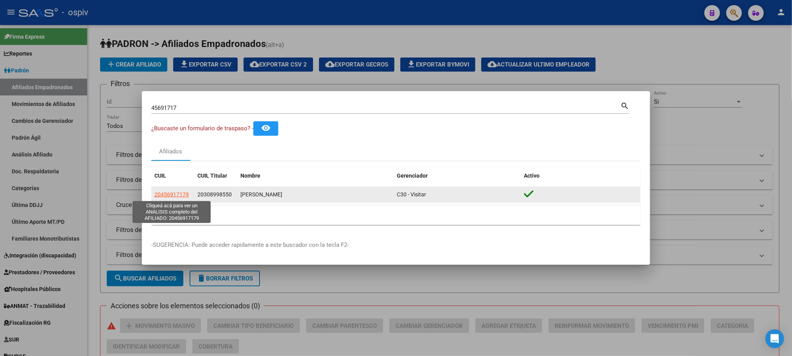
click at [170, 195] on span "20456917179" at bounding box center [171, 194] width 34 height 6
type textarea "20456917179"
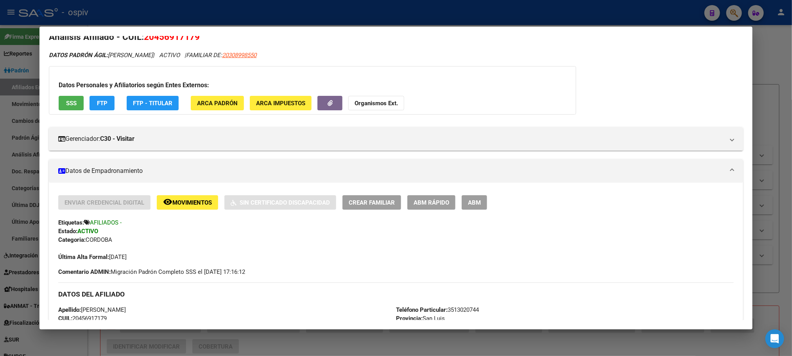
scroll to position [0, 0]
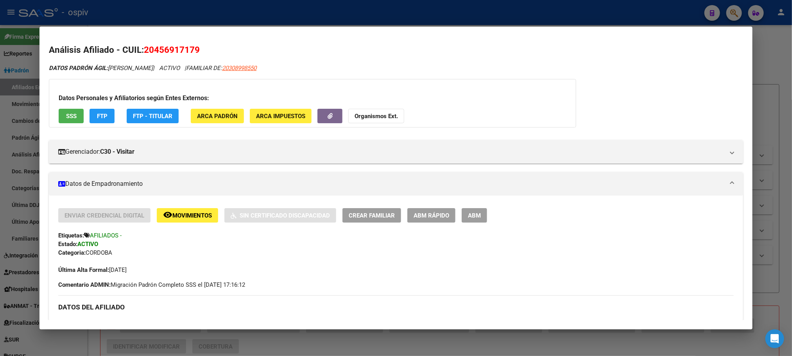
click at [262, 12] on div at bounding box center [396, 178] width 792 height 356
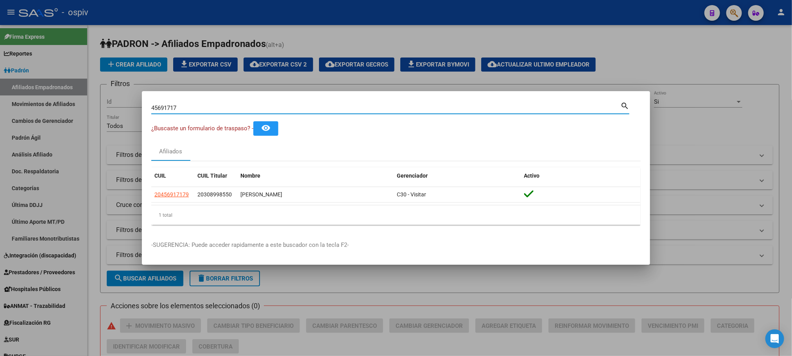
drag, startPoint x: 158, startPoint y: 107, endPoint x: 115, endPoint y: 100, distance: 43.9
click at [115, 101] on div "45691717 Buscar (apellido, dni, cuil, nro traspaso, cuit, obra social) search ¿…" at bounding box center [396, 178] width 792 height 356
paste input "6125585"
type input "46125585"
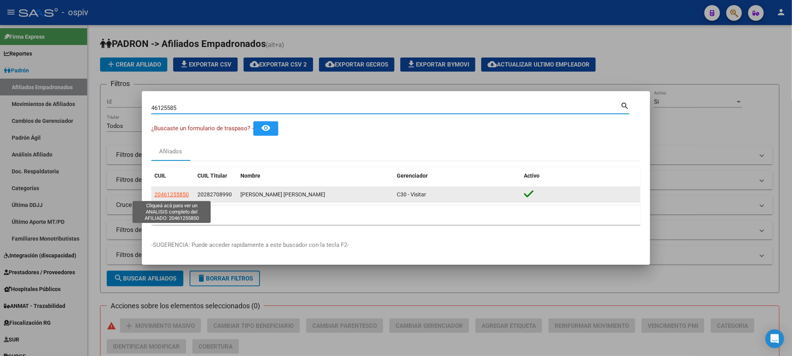
click at [177, 194] on span "20461255850" at bounding box center [171, 194] width 34 height 6
type textarea "20461255850"
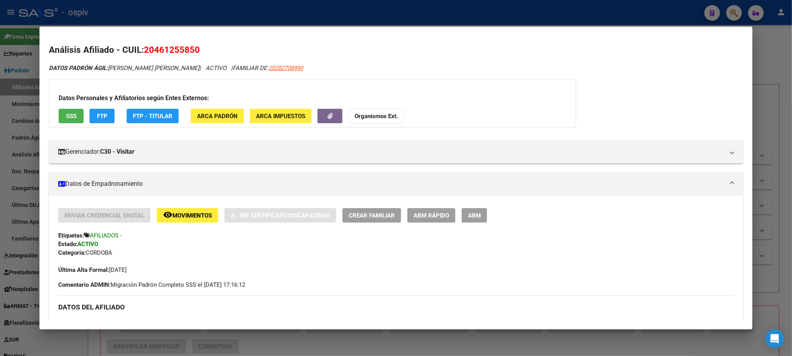
drag, startPoint x: 292, startPoint y: 19, endPoint x: 278, endPoint y: 52, distance: 36.1
click at [292, 17] on div at bounding box center [396, 178] width 792 height 356
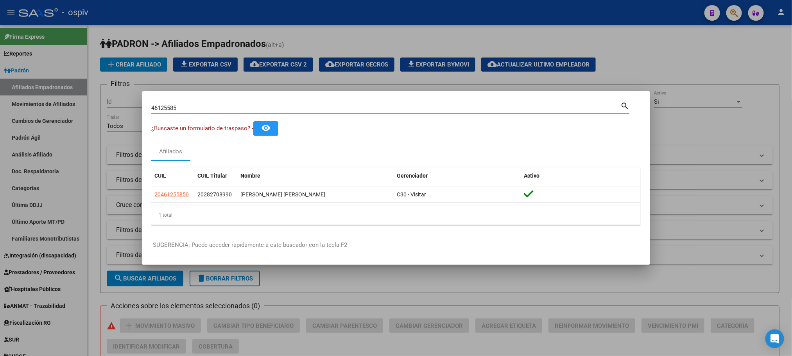
drag, startPoint x: 207, startPoint y: 108, endPoint x: 54, endPoint y: 104, distance: 152.9
click at [54, 104] on div "46125585 Buscar (apellido, dni, cuil, nro traspaso, cuit, obra social) search ¿…" at bounding box center [396, 178] width 792 height 356
paste input "54020009"
type input "54020009"
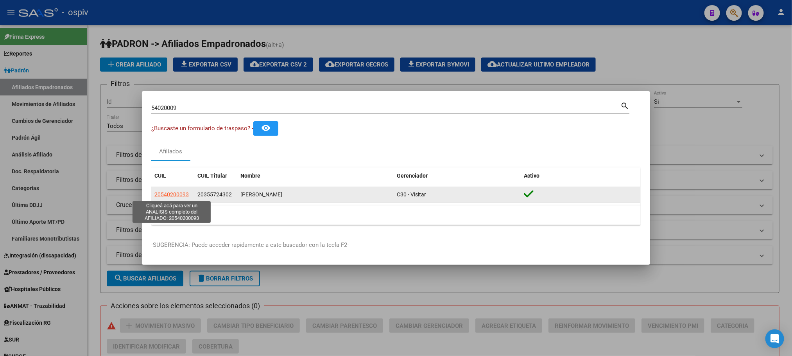
click at [175, 194] on span "20540200093" at bounding box center [171, 194] width 34 height 6
type textarea "20540200093"
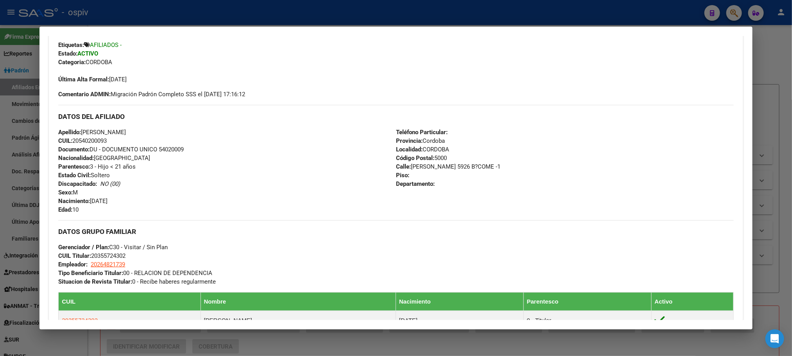
scroll to position [293, 0]
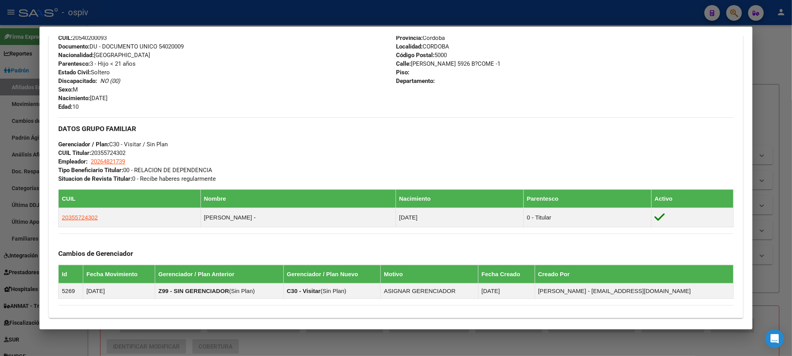
click at [369, 16] on div at bounding box center [396, 178] width 792 height 356
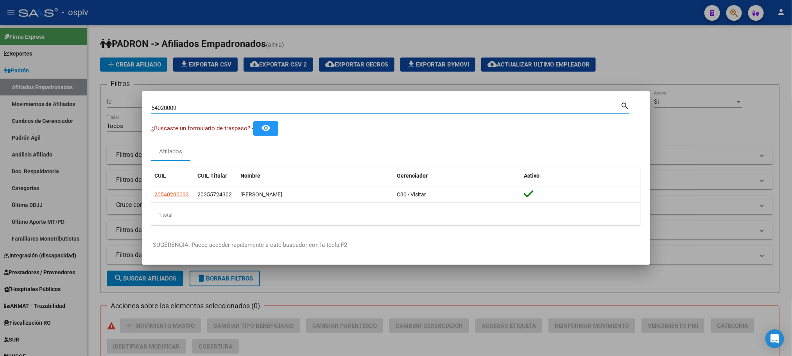
drag, startPoint x: 209, startPoint y: 108, endPoint x: 112, endPoint y: 108, distance: 97.3
click at [112, 108] on div "54020009 Buscar (apellido, dni, cuil, nro traspaso, cuit, obra social) search ¿…" at bounding box center [396, 178] width 792 height 356
paste input "45932125"
type input "45932125"
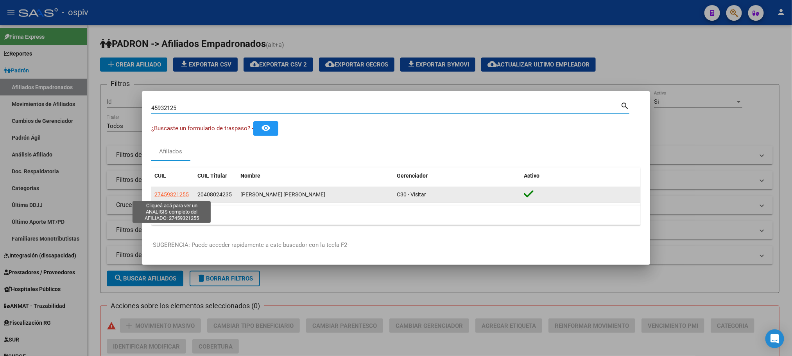
click at [181, 194] on span "27459321255" at bounding box center [171, 194] width 34 height 6
type textarea "27459321255"
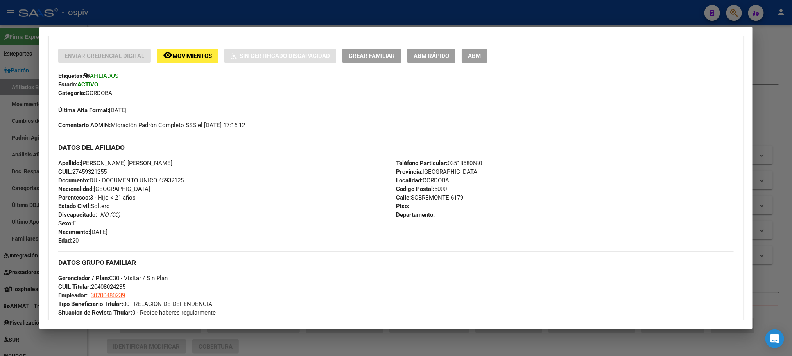
scroll to position [59, 0]
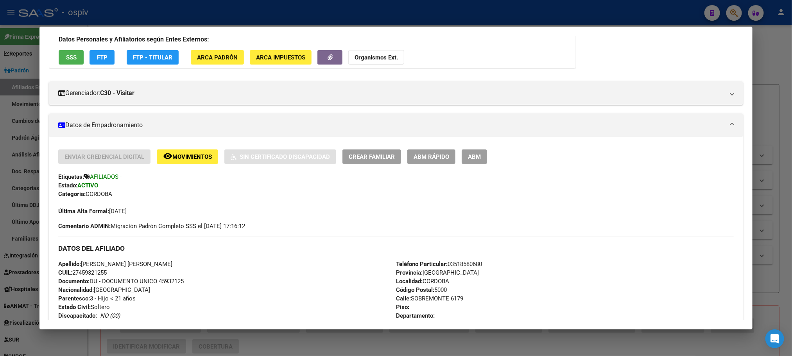
click at [293, 16] on div at bounding box center [396, 178] width 792 height 356
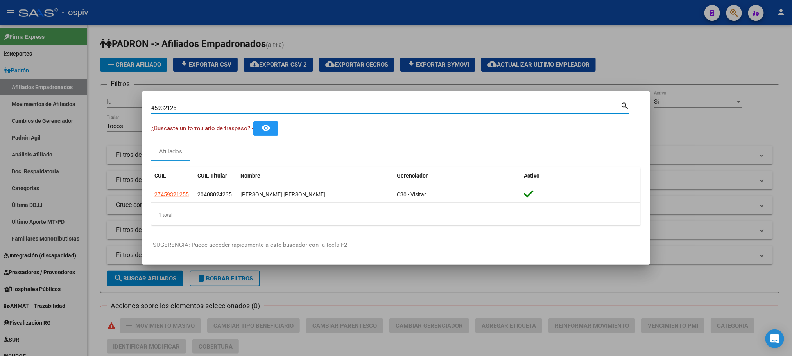
drag, startPoint x: 195, startPoint y: 110, endPoint x: 99, endPoint y: 106, distance: 96.3
click at [99, 106] on div "45932125 Buscar (apellido, dni, cuil, nro traspaso, cuit, obra social) search ¿…" at bounding box center [396, 178] width 792 height 356
paste input "3375003"
type input "33750035"
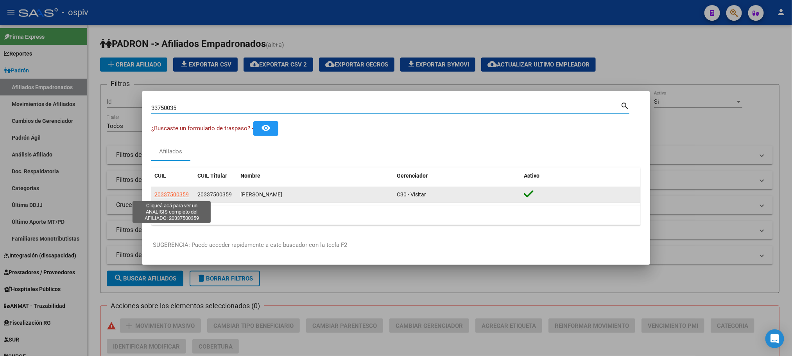
click at [174, 194] on span "20337500359" at bounding box center [171, 194] width 34 height 6
type textarea "20337500359"
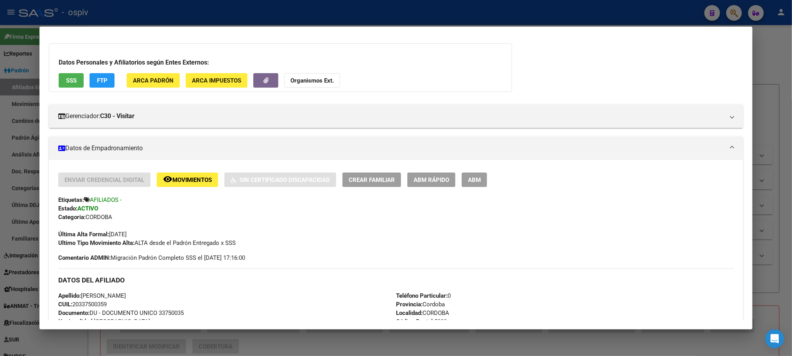
scroll to position [0, 0]
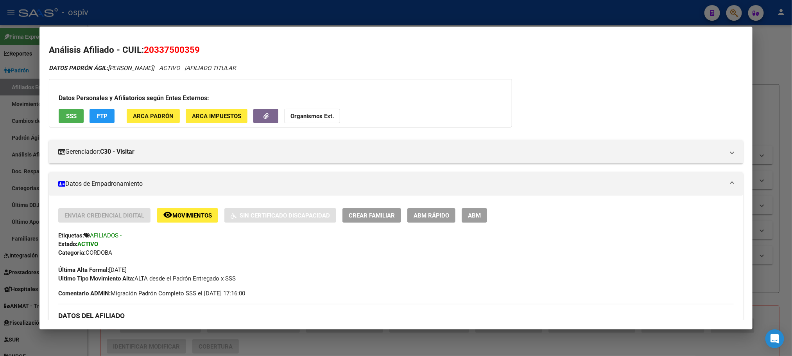
click at [242, 6] on div at bounding box center [396, 178] width 792 height 356
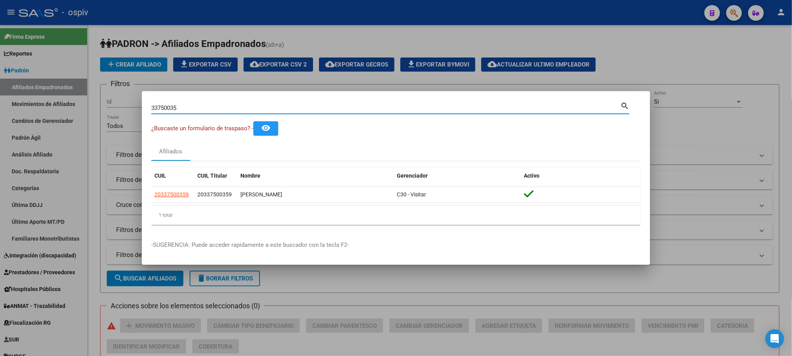
drag, startPoint x: 181, startPoint y: 107, endPoint x: 81, endPoint y: 101, distance: 99.9
click at [81, 101] on div "33750035 Buscar (apellido, dni, cuil, nro traspaso, cuit, obra social) search ¿…" at bounding box center [396, 178] width 792 height 356
paste input "24672612"
type input "24672612"
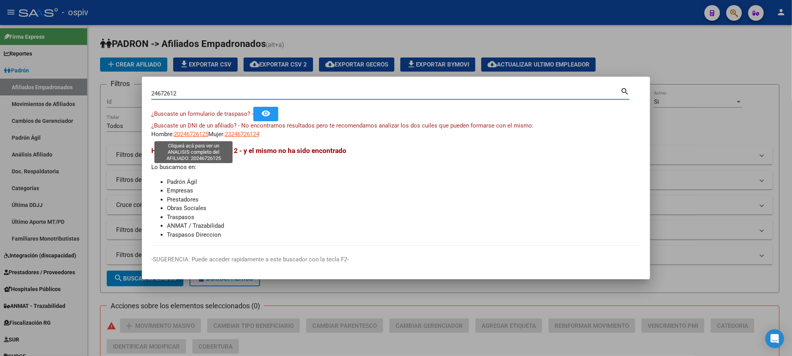
click at [205, 134] on span "20246726125" at bounding box center [191, 134] width 34 height 7
type textarea "20246726125"
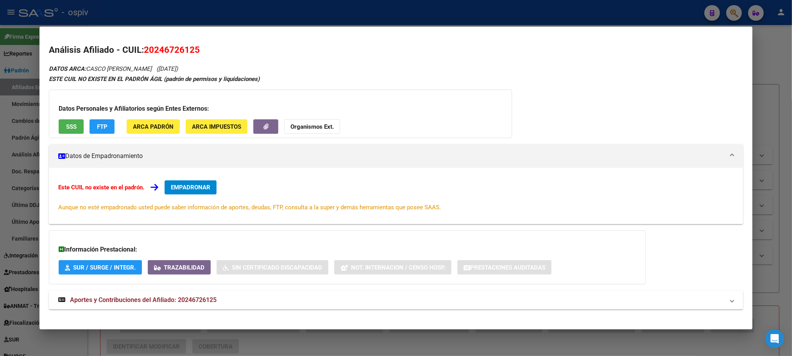
click at [209, 11] on div at bounding box center [396, 178] width 792 height 356
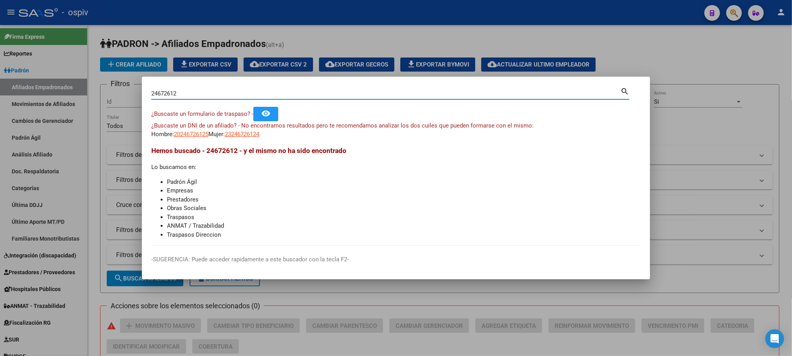
drag, startPoint x: 188, startPoint y: 94, endPoint x: 105, endPoint y: 84, distance: 83.6
click at [105, 84] on div "24672612 Buscar (apellido, dni, cuil, nro traspaso, cuit, obra social) search ¿…" at bounding box center [396, 178] width 792 height 356
paste input "7"
type input "27672612"
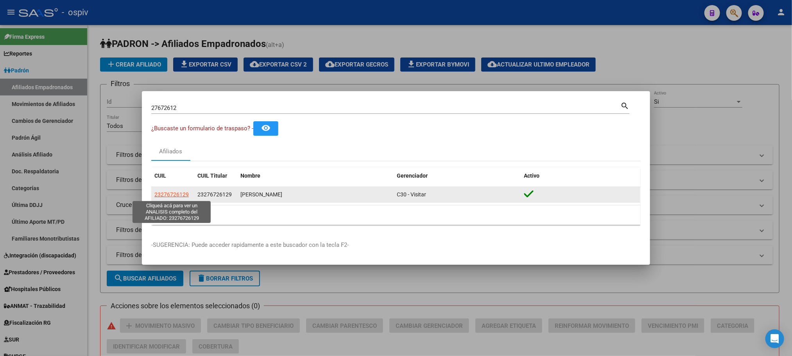
click at [158, 191] on span "23276726129" at bounding box center [171, 194] width 34 height 6
type textarea "23276726129"
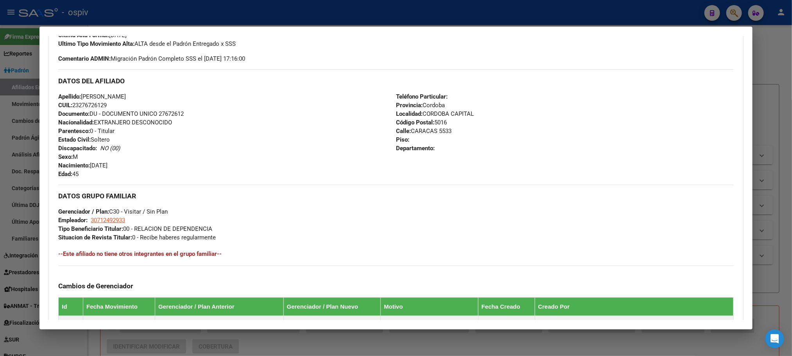
scroll to position [369, 0]
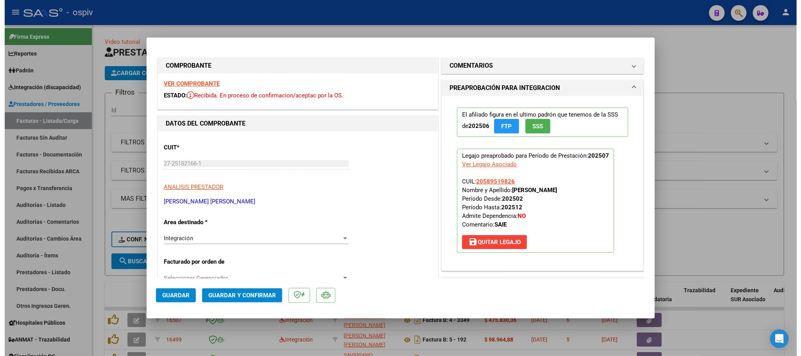
scroll to position [206, 0]
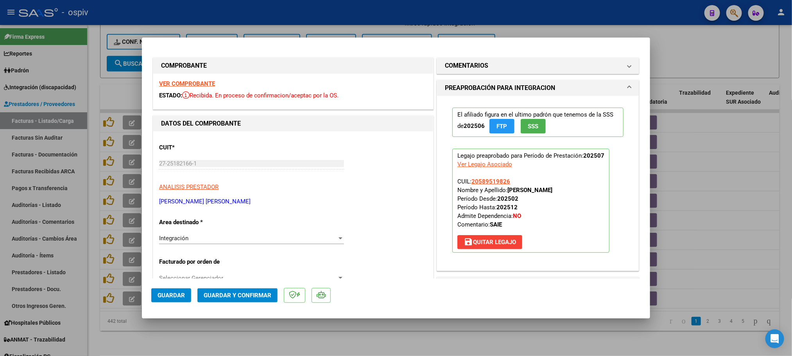
click at [294, 18] on div at bounding box center [396, 178] width 792 height 356
type input "$ 0,00"
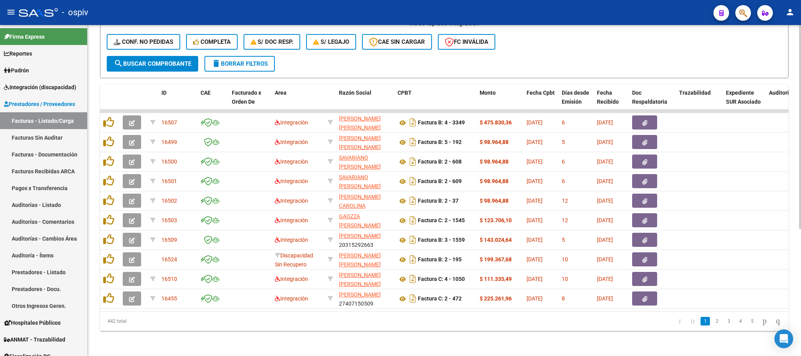
click at [261, 60] on span "delete Borrar Filtros" at bounding box center [240, 63] width 56 height 7
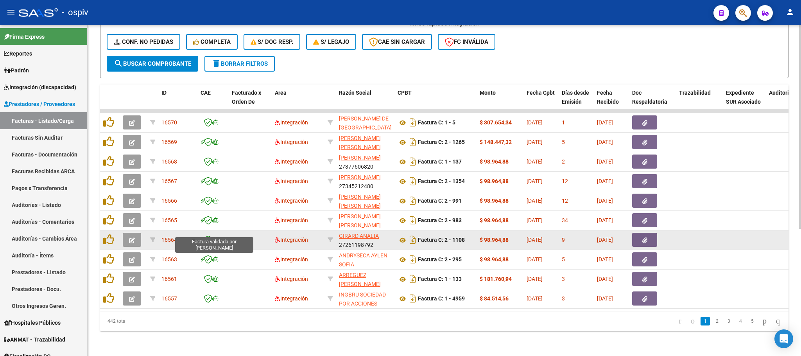
click at [210, 235] on icon at bounding box center [208, 239] width 8 height 9
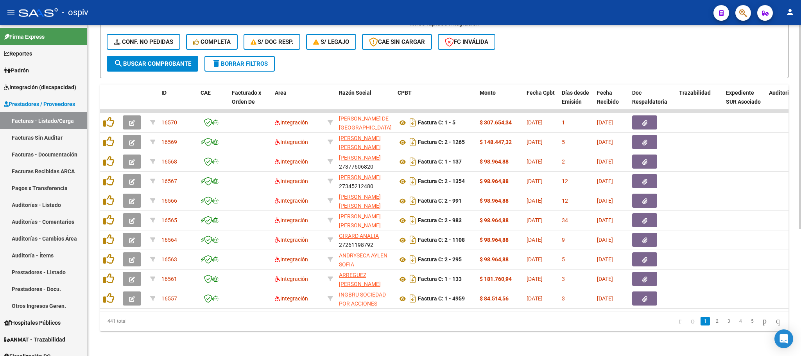
click at [261, 60] on span "delete Borrar Filtros" at bounding box center [240, 63] width 56 height 7
click at [263, 60] on span "delete Borrar Filtros" at bounding box center [240, 63] width 56 height 7
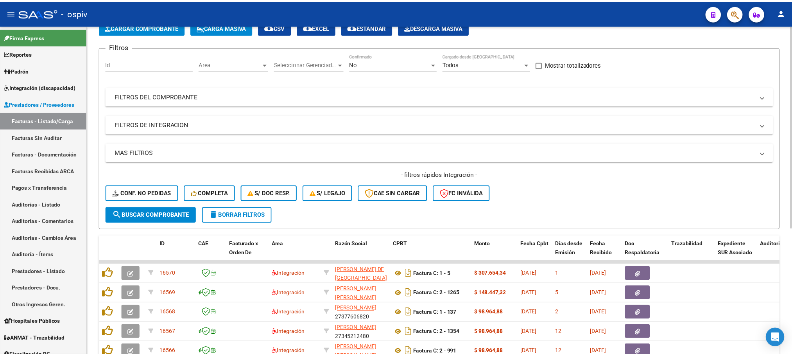
scroll to position [0, 0]
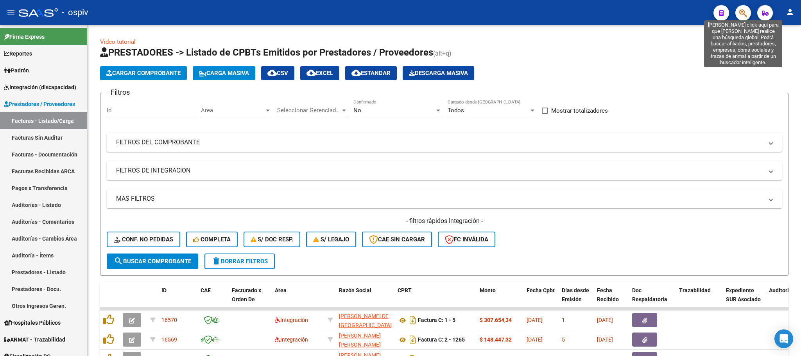
click at [742, 16] on icon "button" at bounding box center [743, 13] width 8 height 9
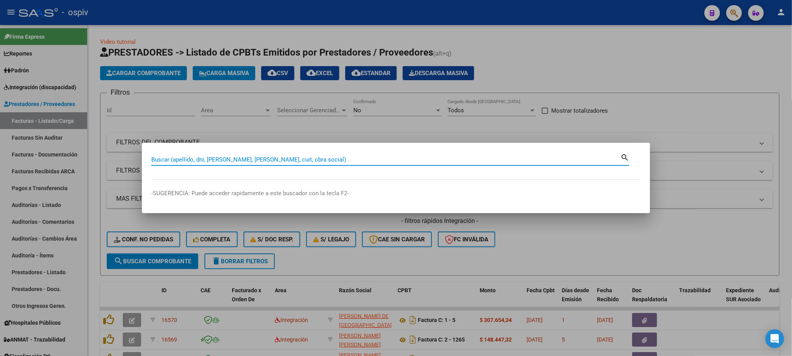
paste input "27-17631393-0"
type input "27176313930"
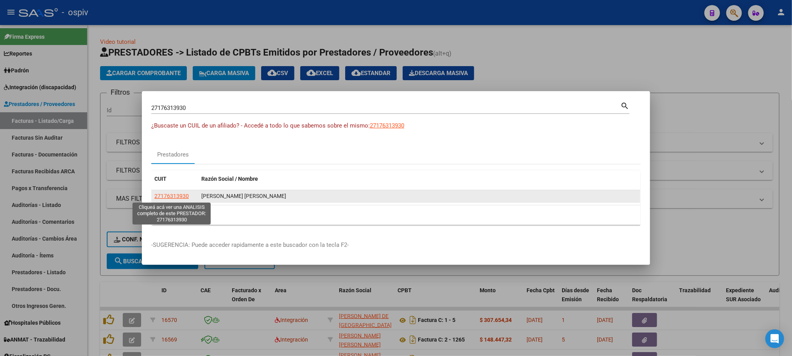
click at [167, 195] on span "27176313930" at bounding box center [171, 196] width 34 height 6
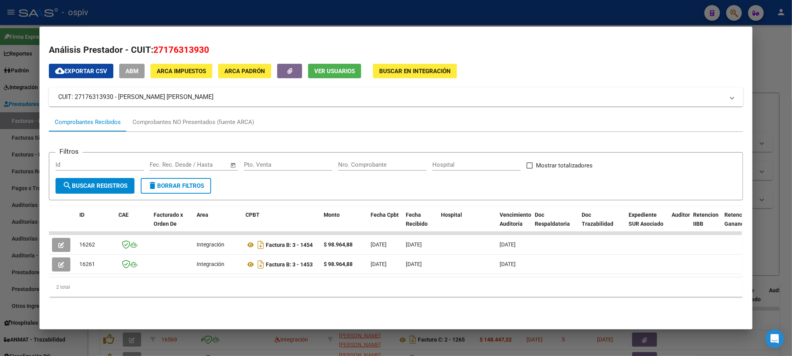
scroll to position [0, 0]
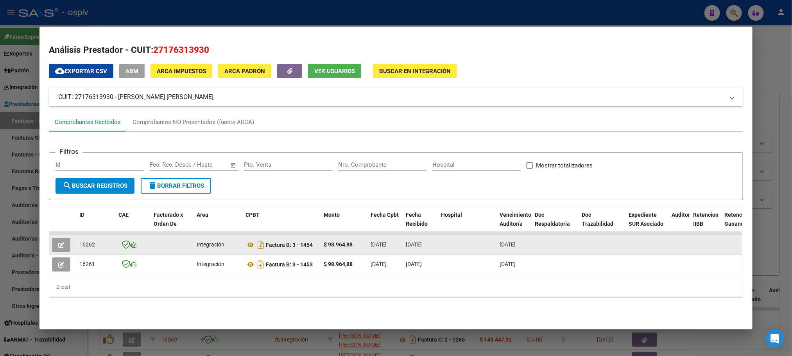
click at [52, 244] on button "button" at bounding box center [61, 245] width 18 height 14
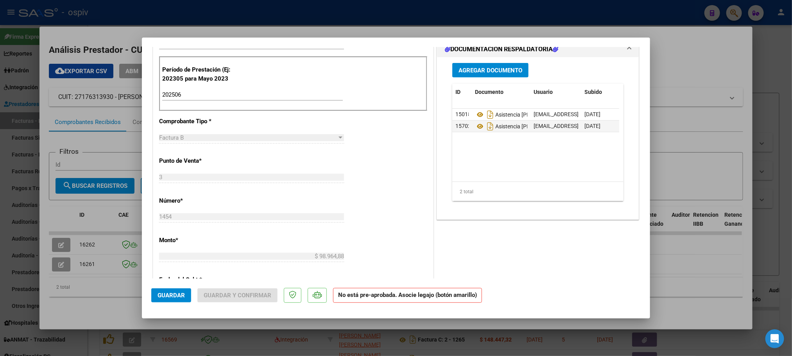
scroll to position [176, 0]
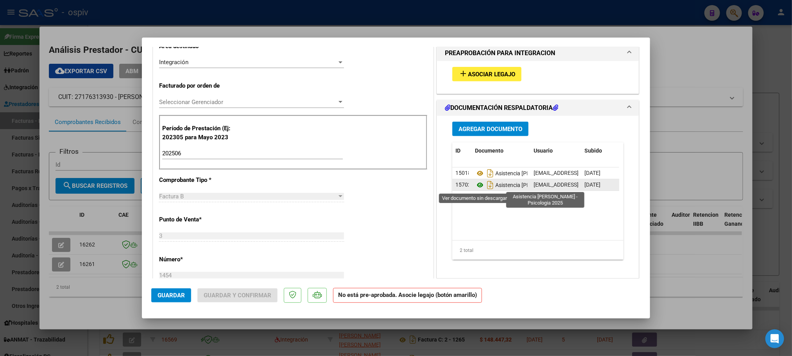
click at [476, 184] on icon at bounding box center [480, 184] width 10 height 9
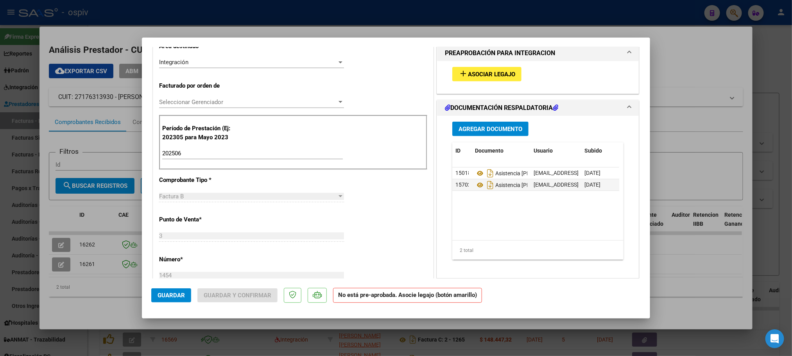
scroll to position [235, 0]
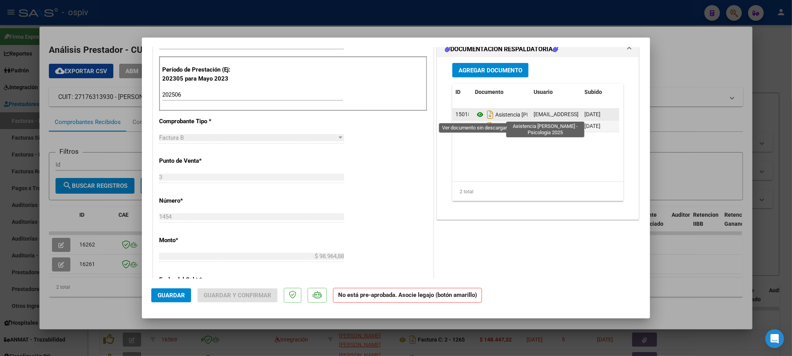
click at [475, 115] on icon at bounding box center [480, 114] width 10 height 9
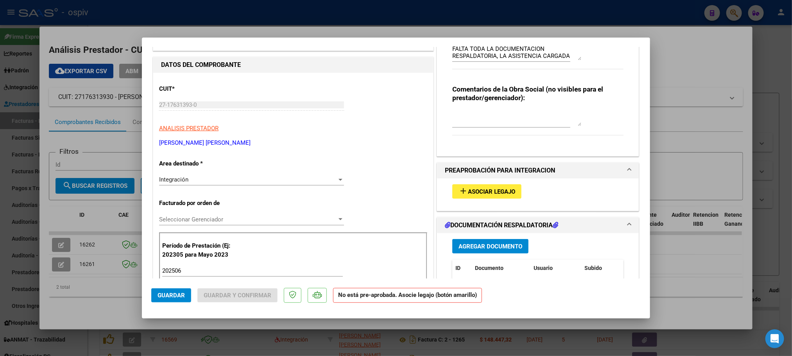
scroll to position [0, 0]
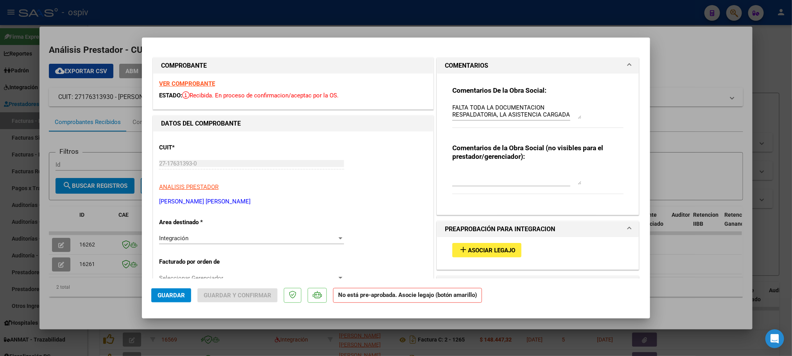
click at [337, 12] on div at bounding box center [396, 178] width 792 height 356
type input "$ 0,00"
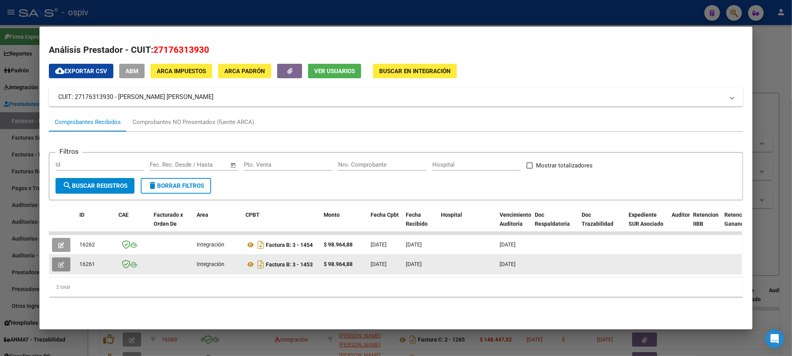
click at [52, 263] on button "button" at bounding box center [61, 264] width 18 height 14
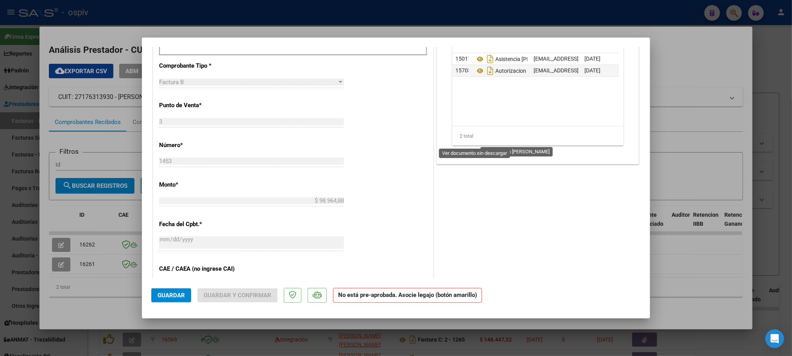
scroll to position [212, 0]
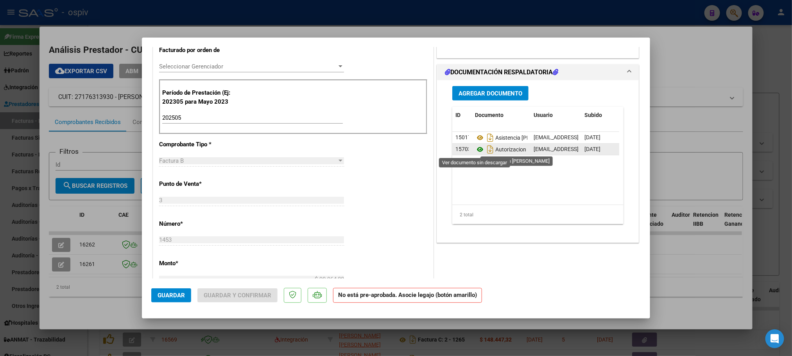
click at [475, 149] on icon at bounding box center [480, 149] width 10 height 9
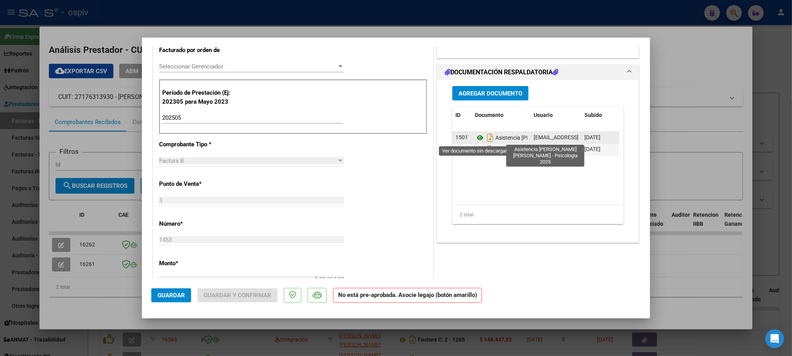
click at [475, 136] on icon at bounding box center [480, 137] width 10 height 9
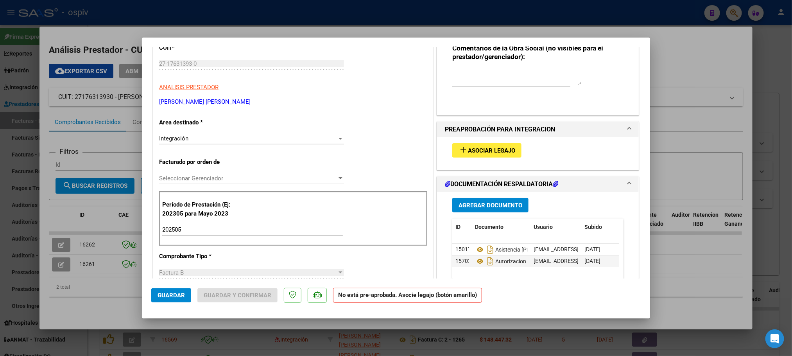
scroll to position [176, 0]
